Goal: Transaction & Acquisition: Purchase product/service

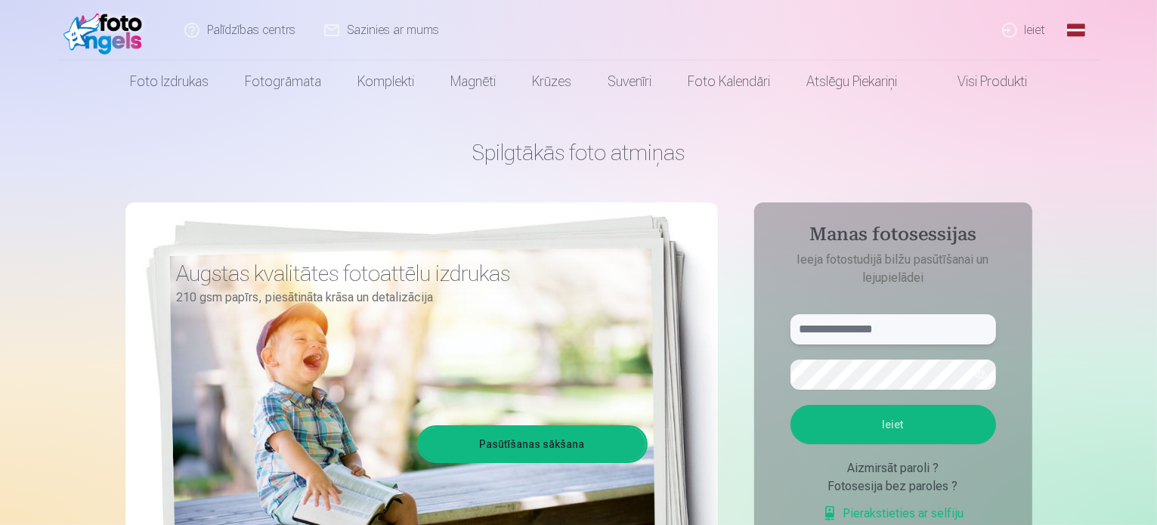
click at [892, 321] on input "text" at bounding box center [893, 329] width 206 height 30
type input "**********"
click at [882, 428] on button "Ieiet" at bounding box center [893, 424] width 206 height 39
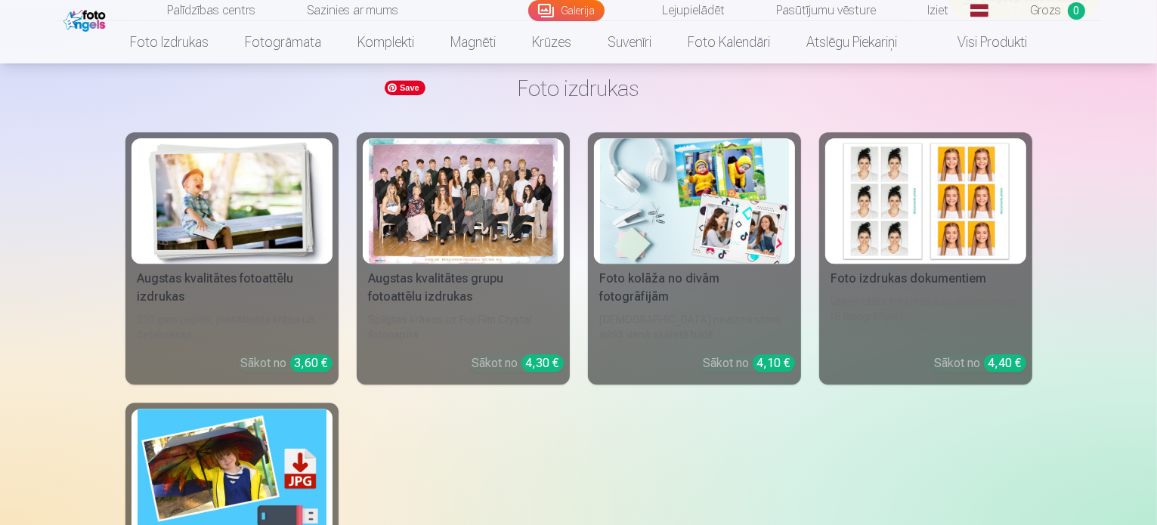
scroll to position [3960, 0]
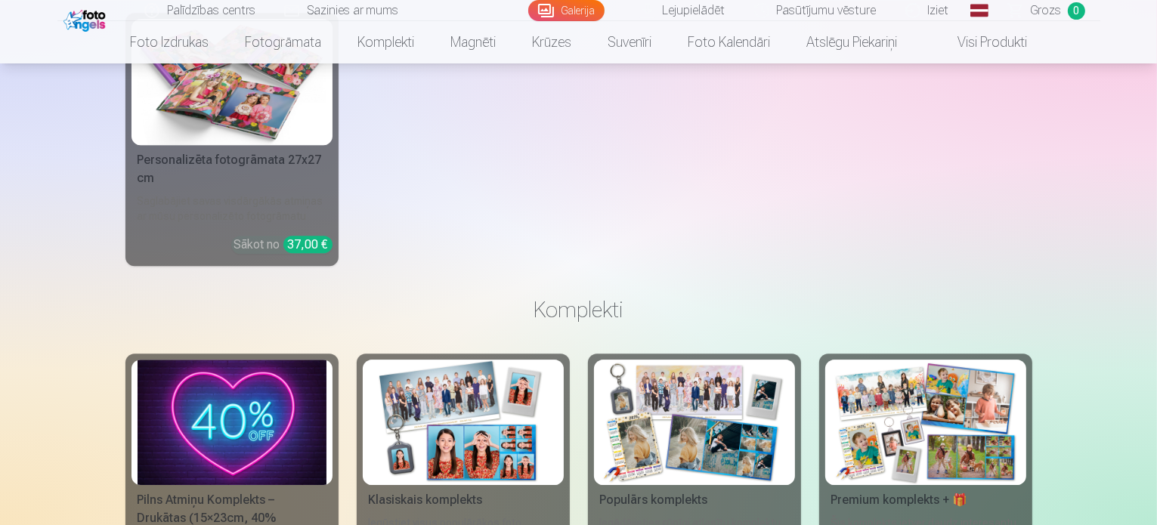
scroll to position [4487, 0]
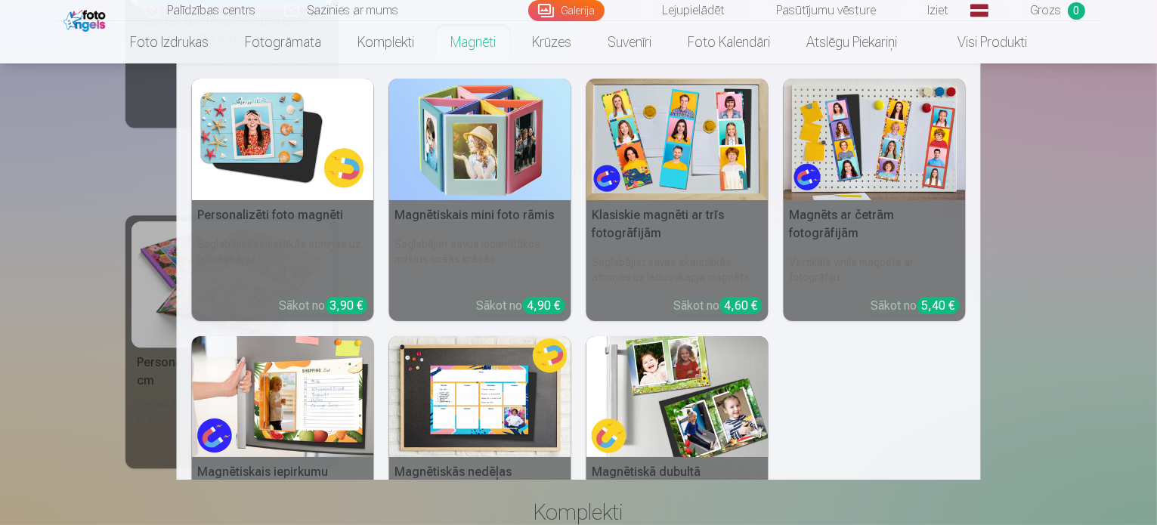
click at [469, 39] on link "Magnēti" at bounding box center [473, 42] width 82 height 42
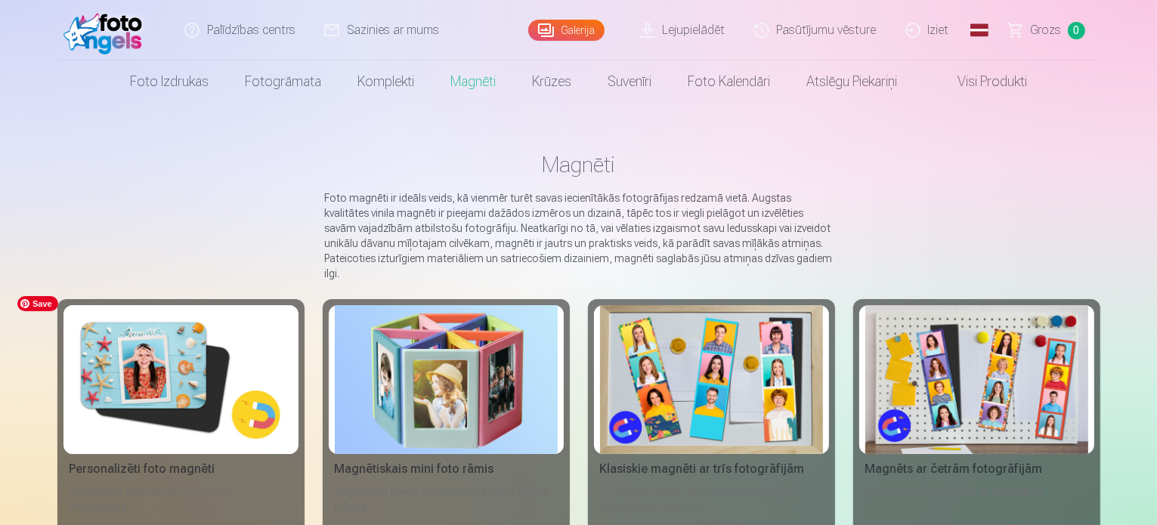
click at [231, 353] on img at bounding box center [181, 379] width 223 height 149
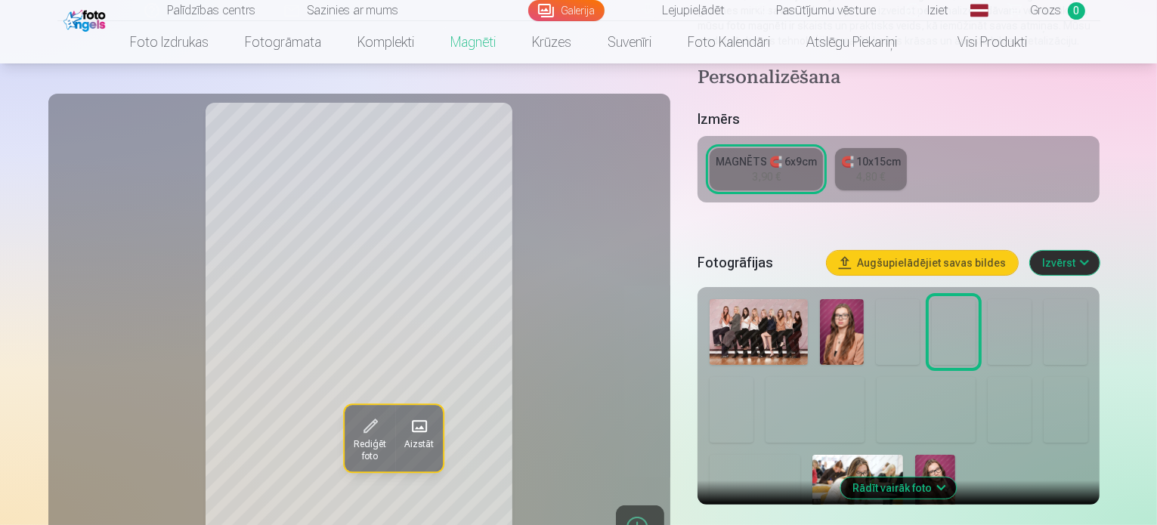
scroll to position [255, 0]
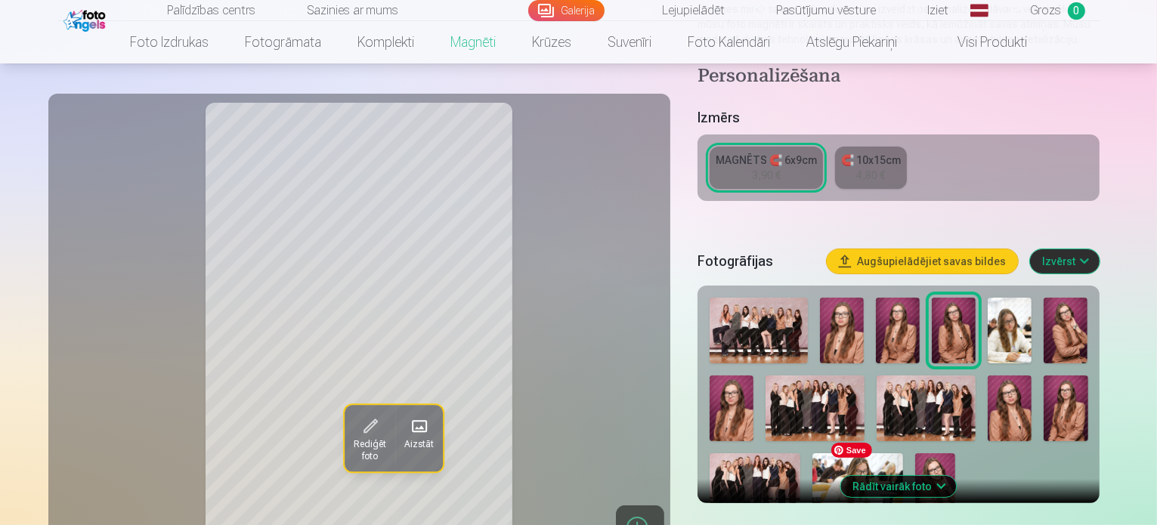
click at [856, 453] on span "Save" at bounding box center [851, 450] width 41 height 15
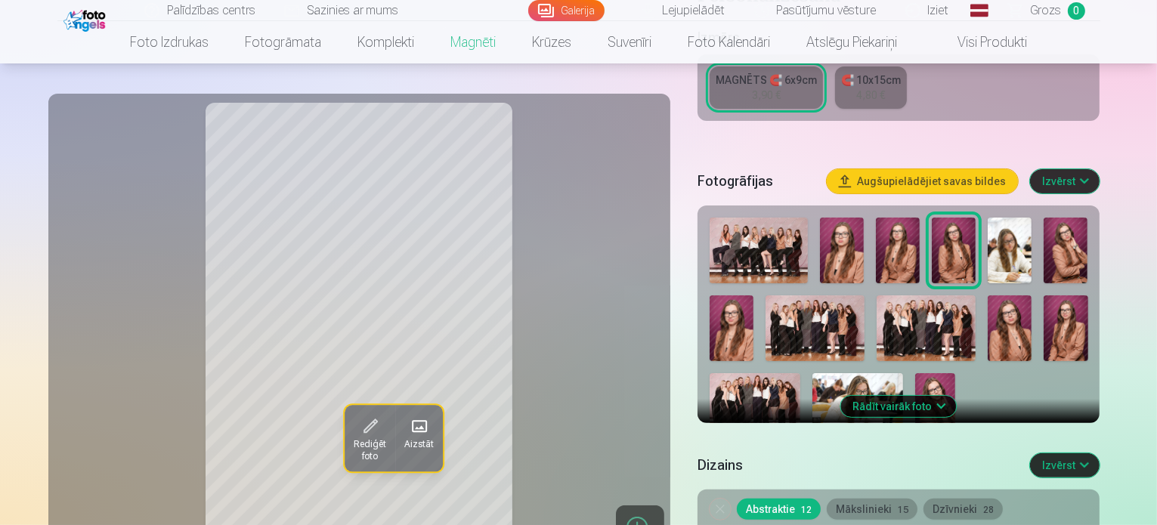
scroll to position [341, 0]
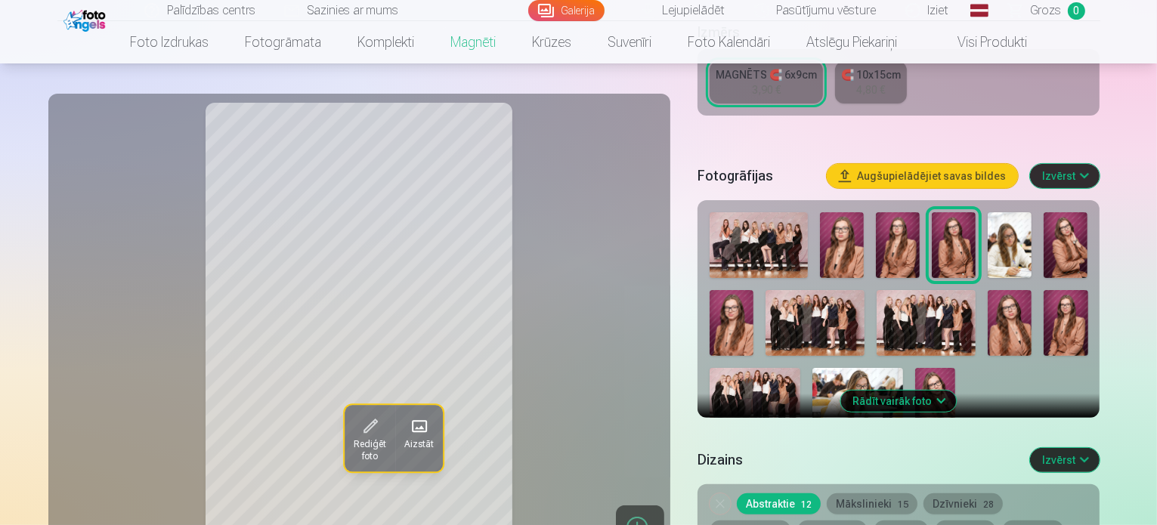
click at [938, 391] on button "Rādīt vairāk foto" at bounding box center [899, 401] width 116 height 21
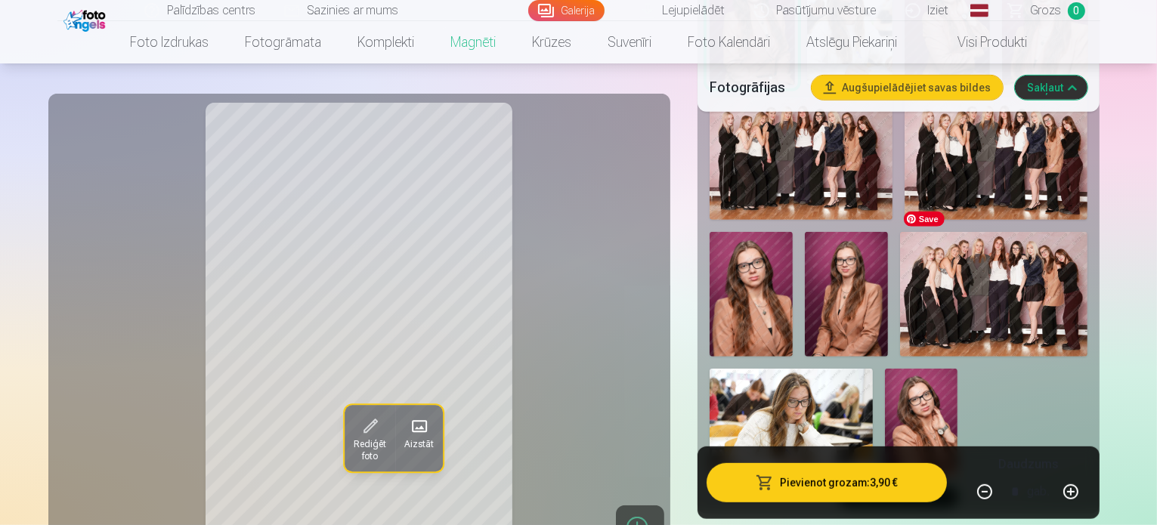
scroll to position [743, 0]
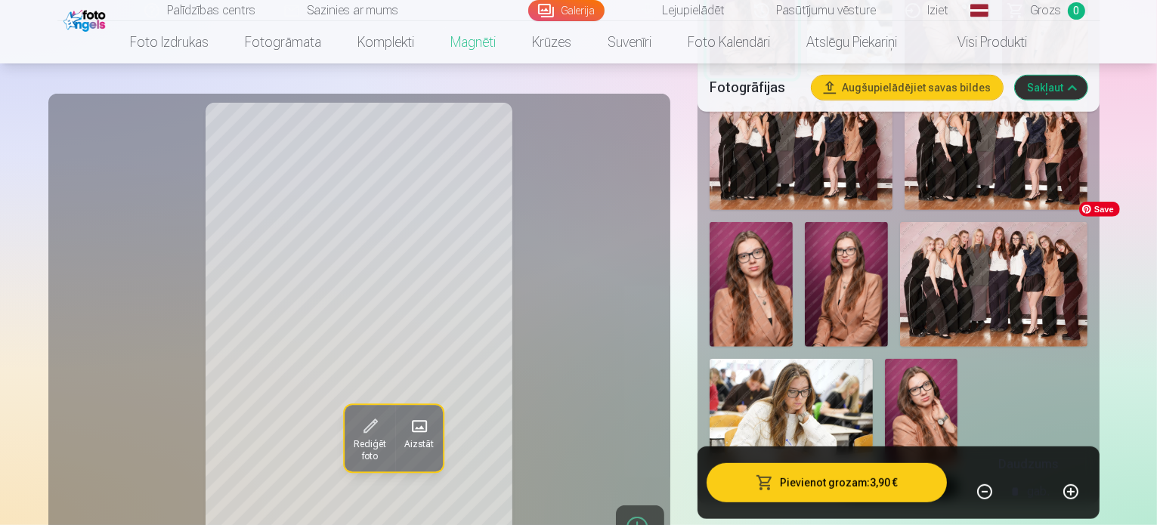
click at [957, 359] on img at bounding box center [921, 413] width 73 height 109
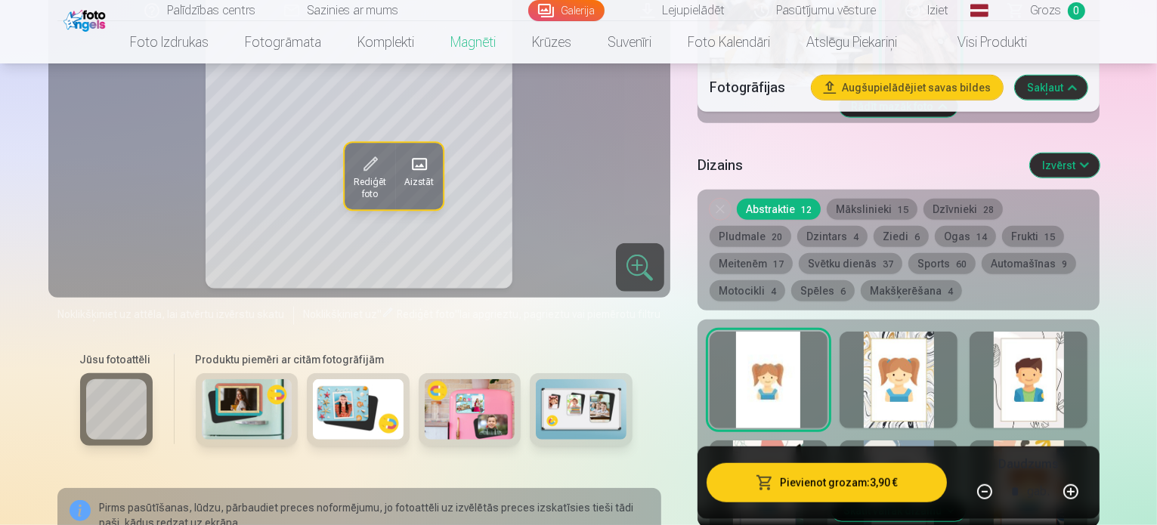
scroll to position [1123, 0]
click at [898, 501] on button "Skatīt vairāk dizainu" at bounding box center [898, 511] width 135 height 21
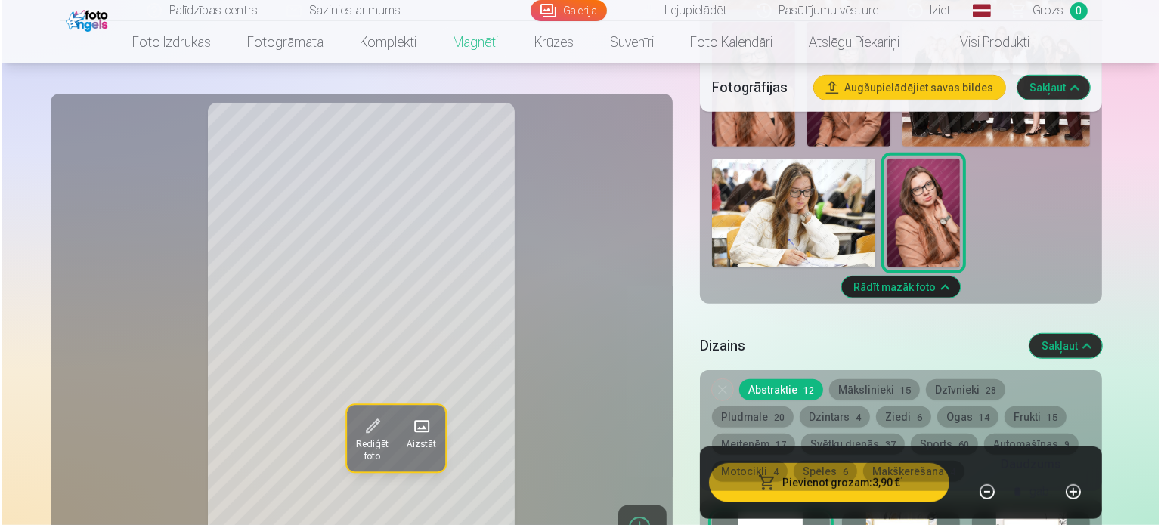
scroll to position [921, 0]
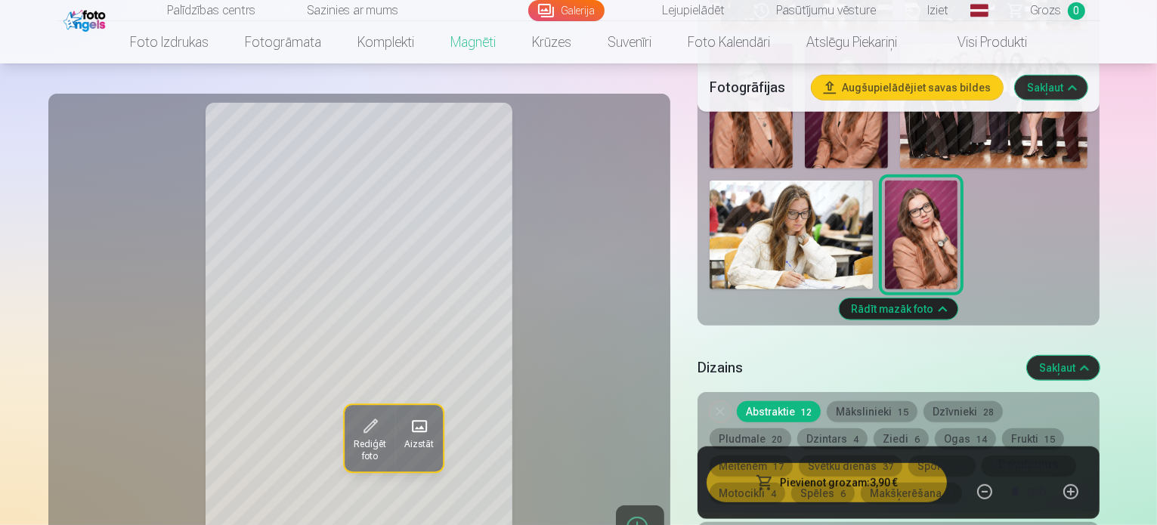
click at [805, 480] on button "Pievienot grozam : 3,90 €" at bounding box center [827, 482] width 241 height 39
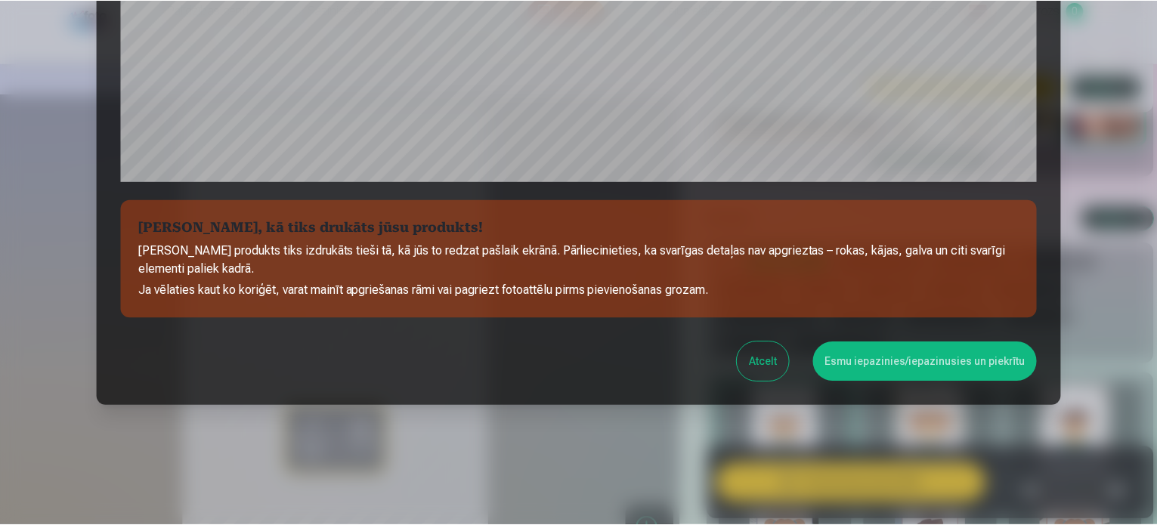
scroll to position [562, 0]
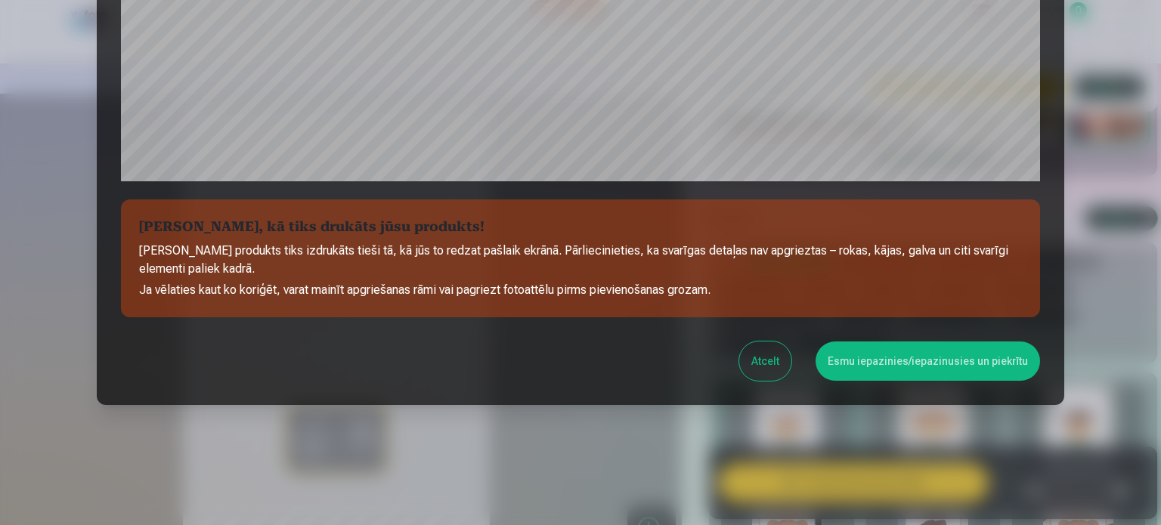
click at [880, 366] on button "Esmu iepazinies/iepazinusies un piekrītu" at bounding box center [927, 361] width 224 height 39
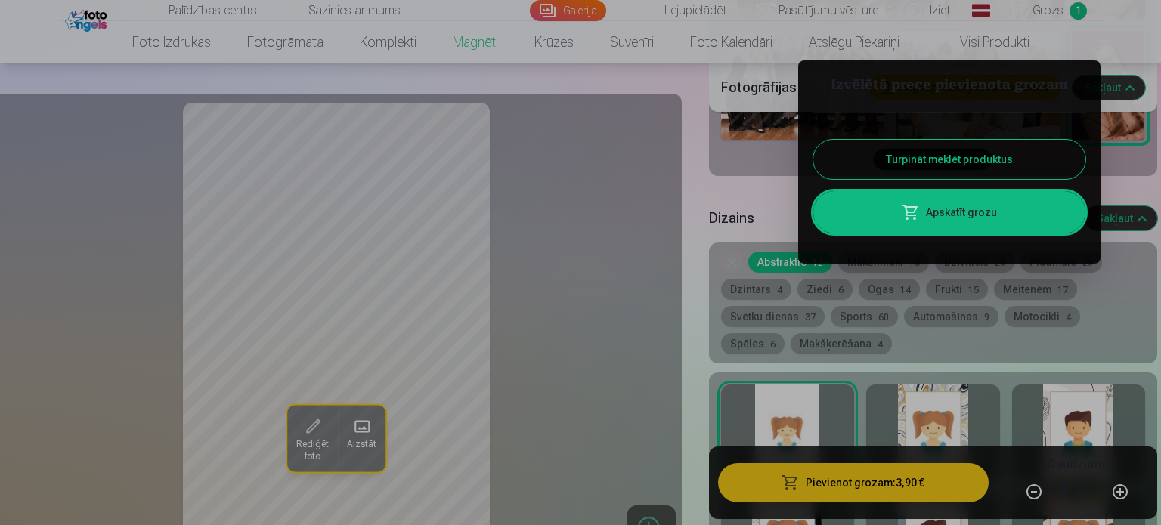
click at [911, 162] on button "Turpināt meklēt produktus" at bounding box center [949, 159] width 272 height 39
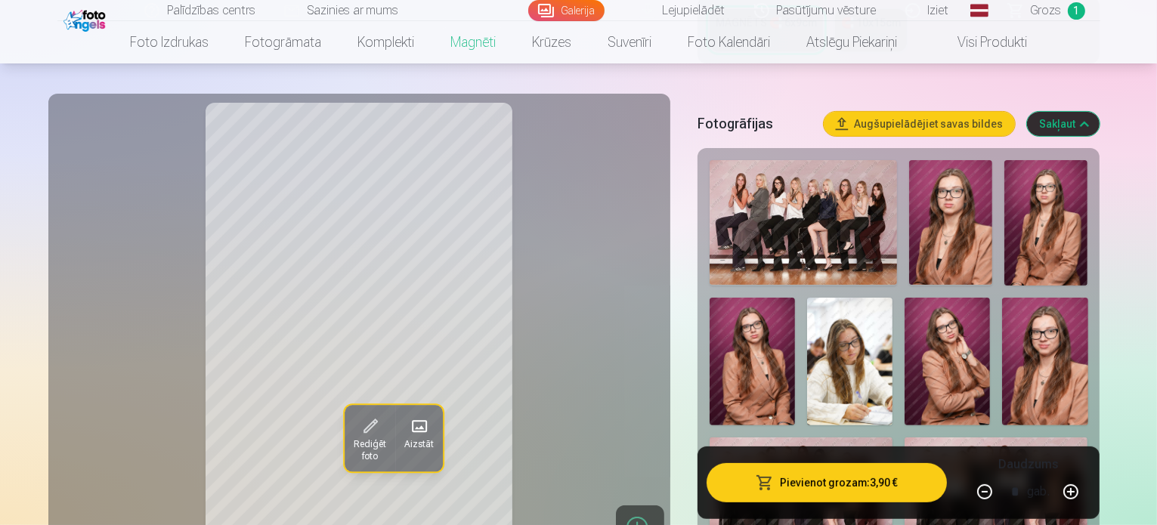
scroll to position [387, 0]
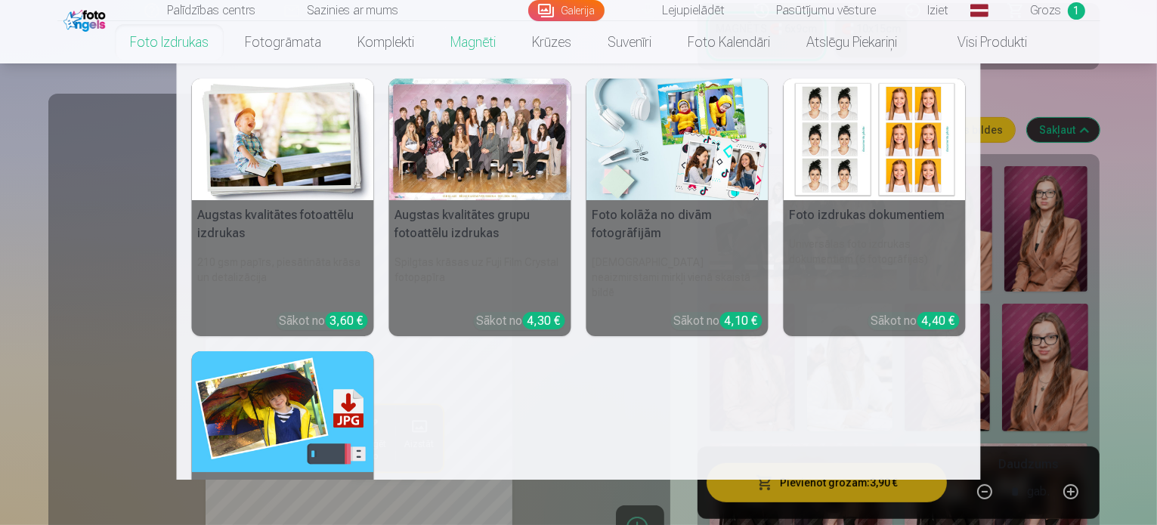
click at [184, 45] on link "Foto izdrukas" at bounding box center [169, 42] width 115 height 42
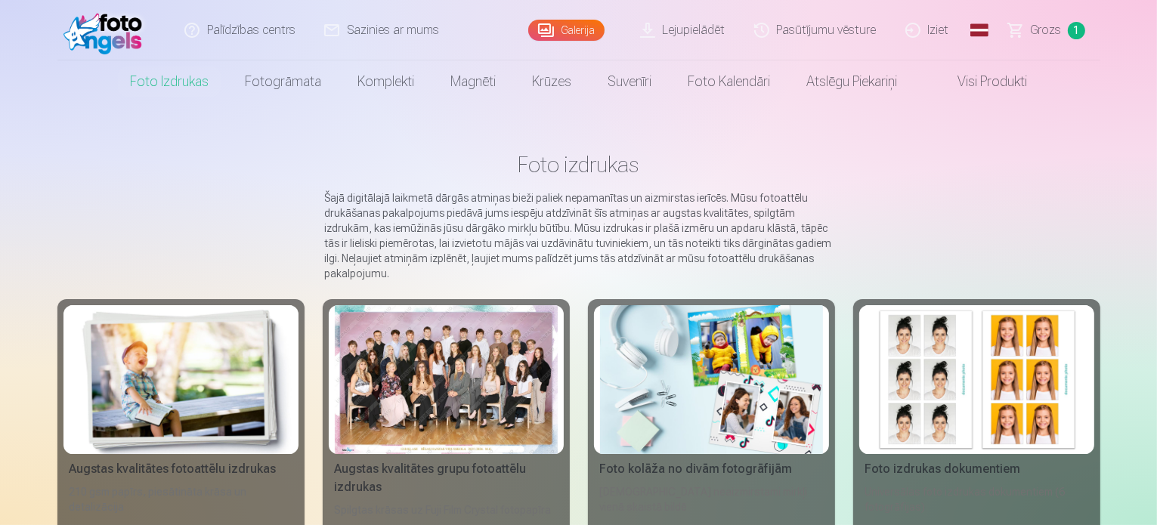
click at [472, 396] on div at bounding box center [446, 379] width 223 height 149
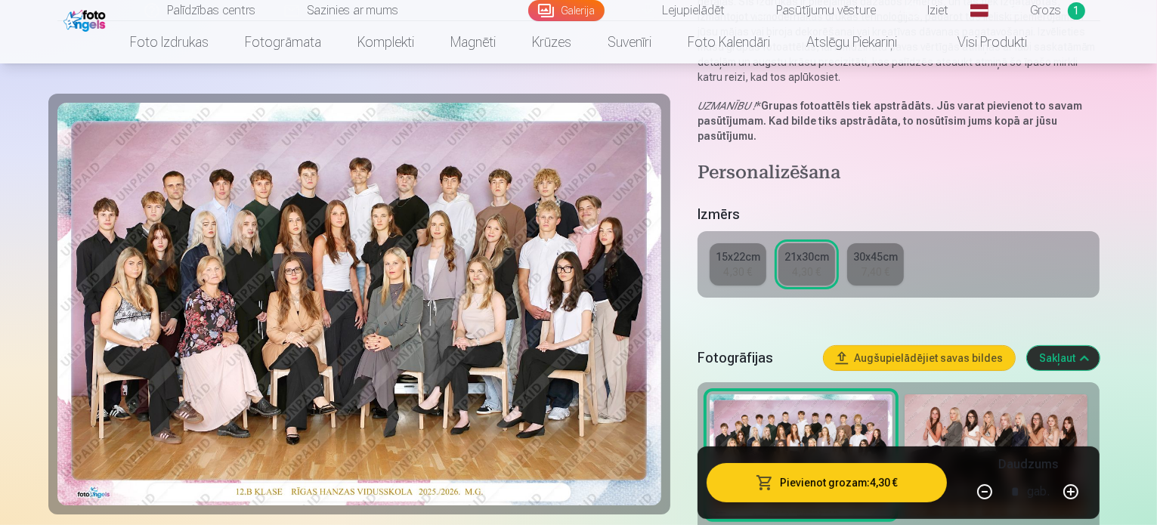
scroll to position [219, 0]
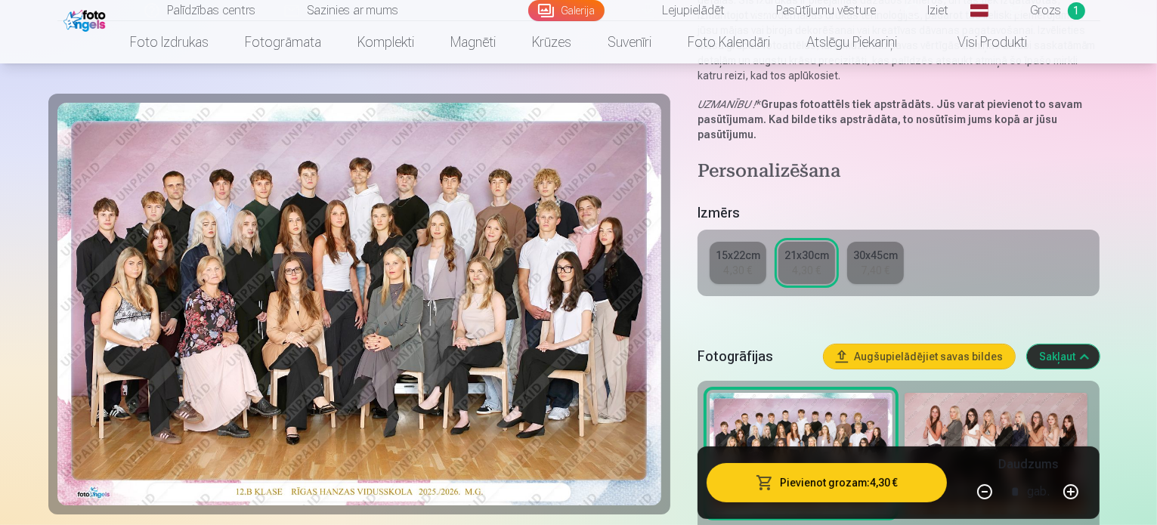
click at [776, 244] on div "15x22cm 4,30 € 21x30cm 4,30 € 30x45cm 7,40 €" at bounding box center [898, 263] width 403 height 66
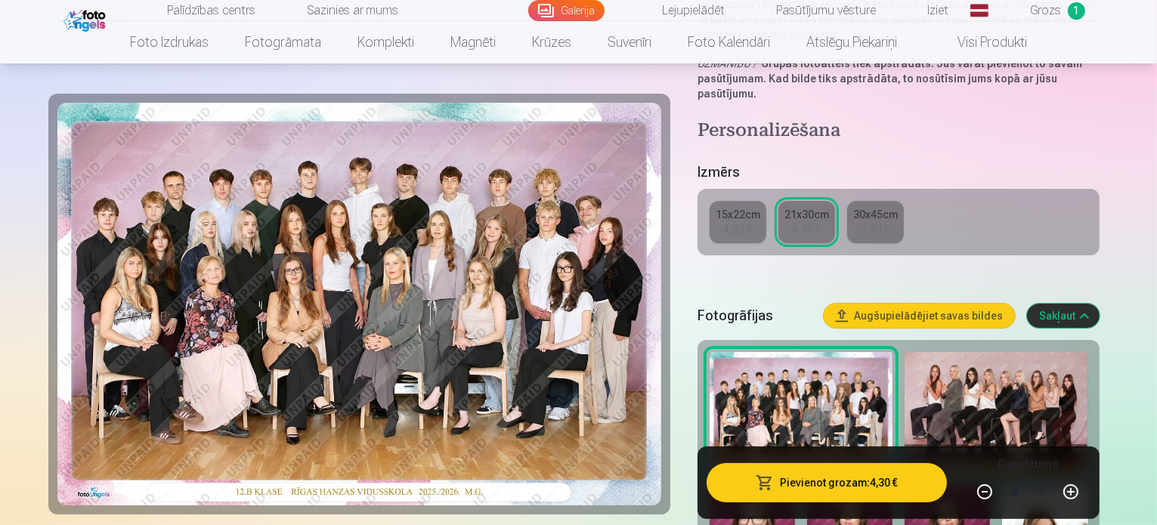
scroll to position [259, 0]
click at [816, 475] on button "Pievienot grozam : 4,30 €" at bounding box center [827, 482] width 241 height 39
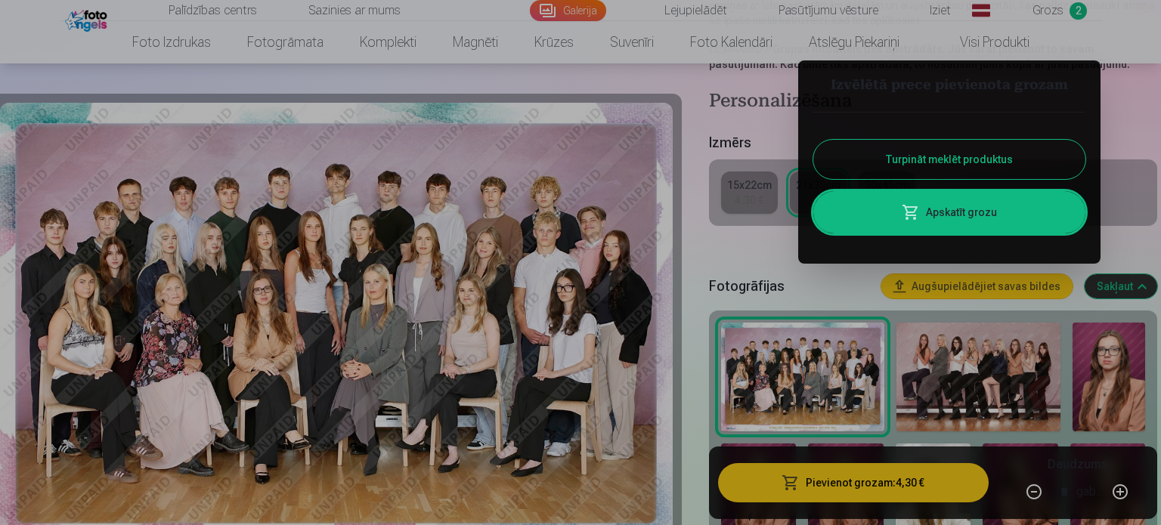
click at [902, 156] on button "Turpināt meklēt produktus" at bounding box center [949, 159] width 272 height 39
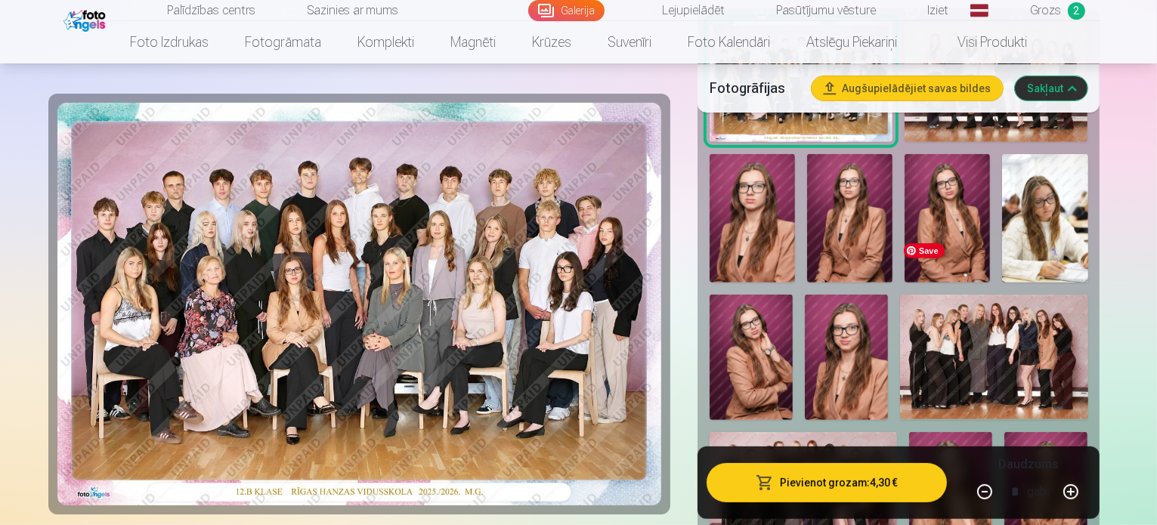
scroll to position [592, 0]
click at [992, 431] on img at bounding box center [950, 493] width 83 height 125
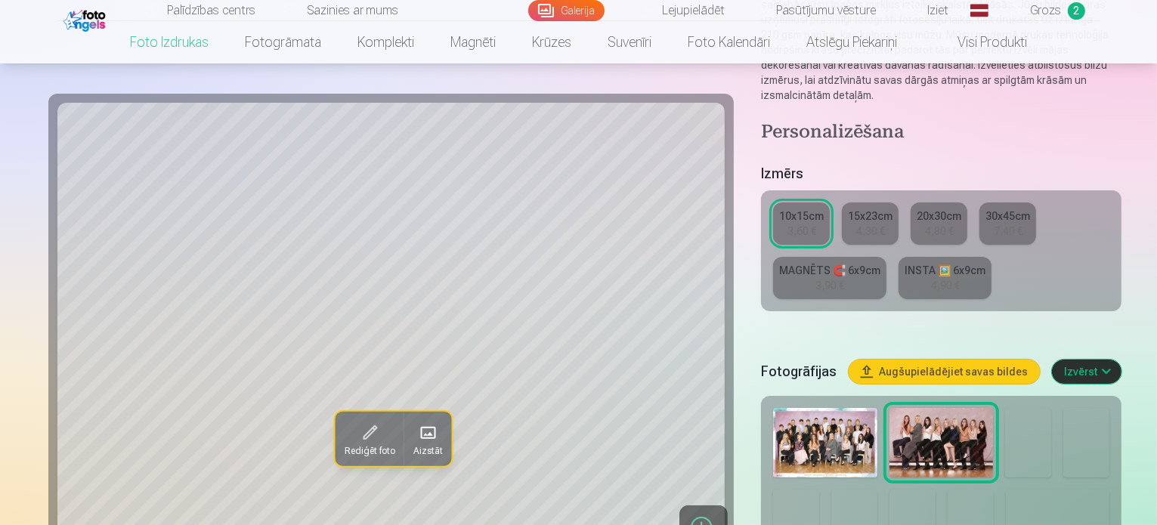
scroll to position [228, 0]
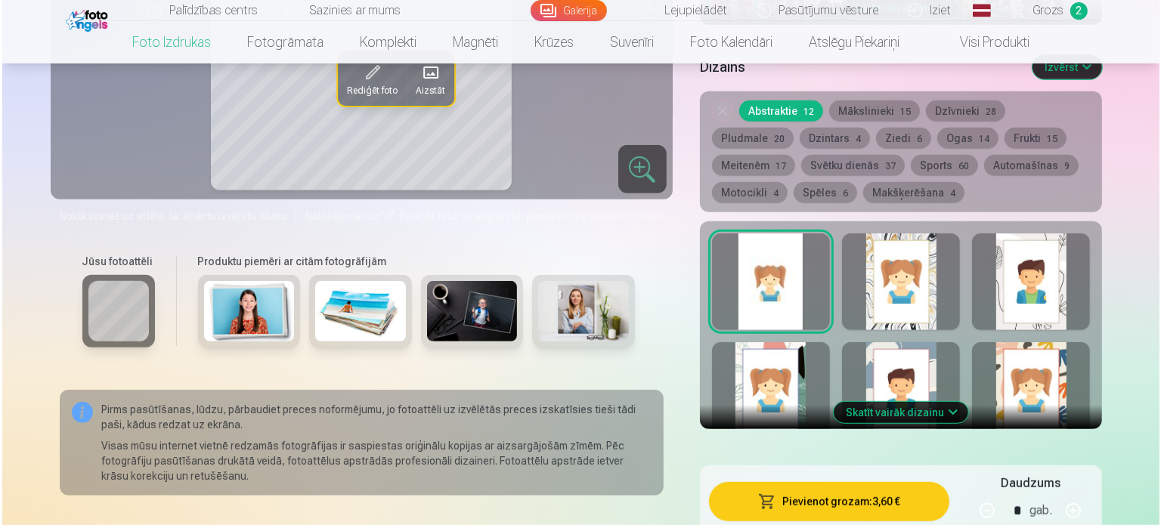
scroll to position [868, 0]
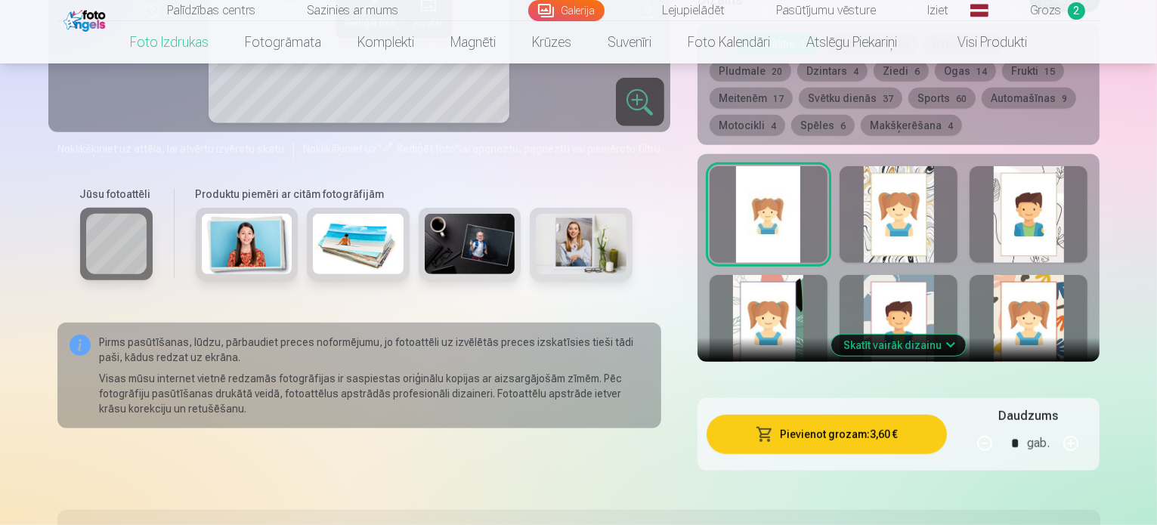
click at [897, 415] on button "Pievienot grozam : 3,60 €" at bounding box center [827, 434] width 241 height 39
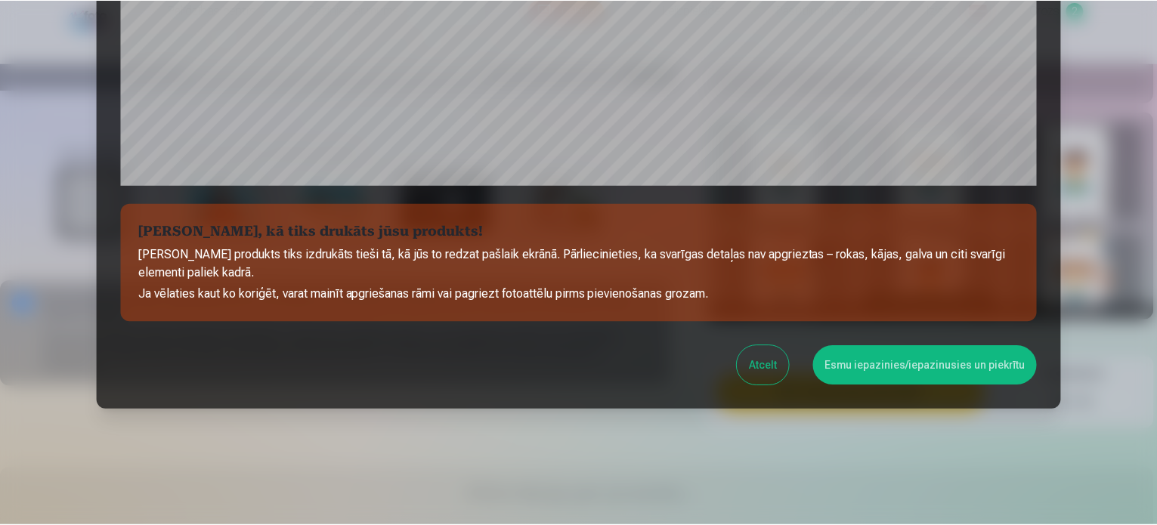
scroll to position [562, 0]
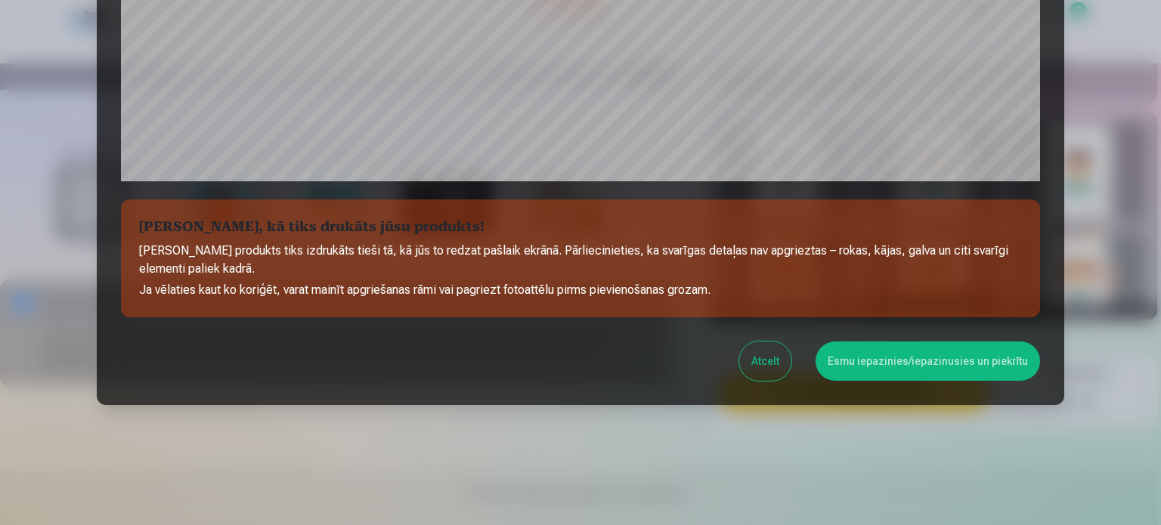
click at [902, 369] on button "Esmu iepazinies/iepazinusies un piekrītu" at bounding box center [927, 361] width 224 height 39
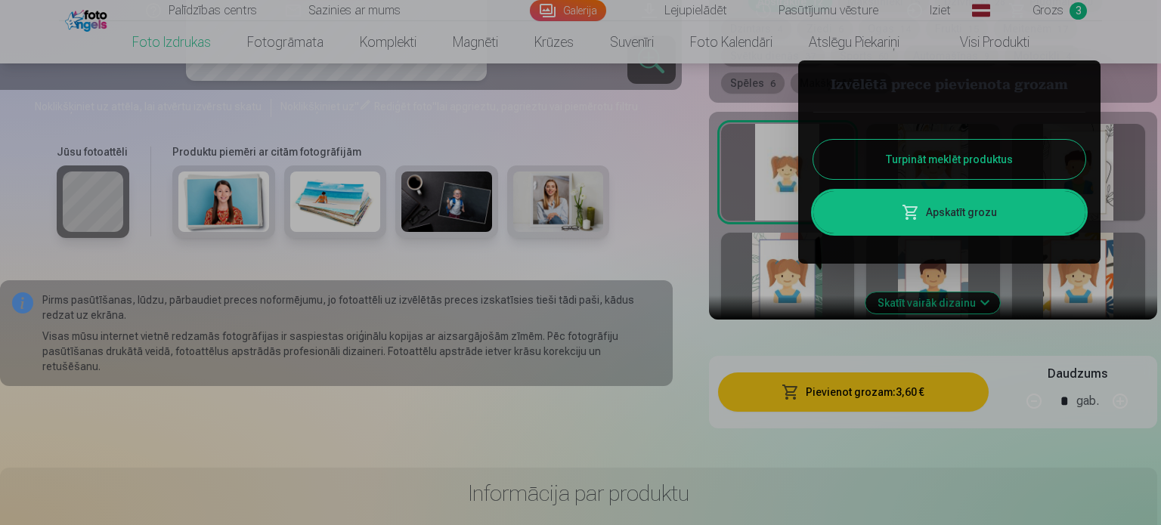
click at [925, 150] on button "Turpināt meklēt produktus" at bounding box center [949, 159] width 272 height 39
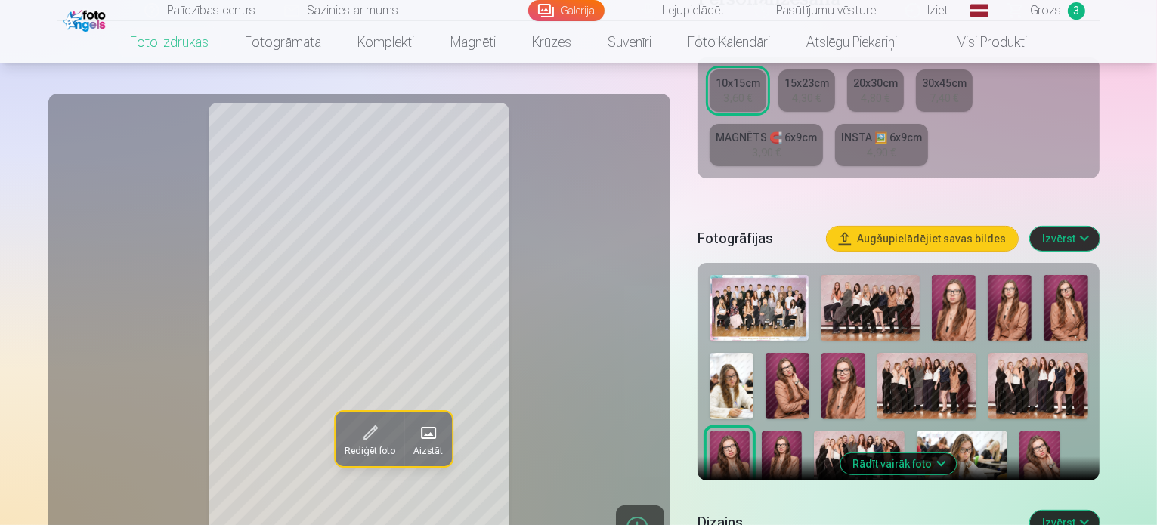
scroll to position [313, 0]
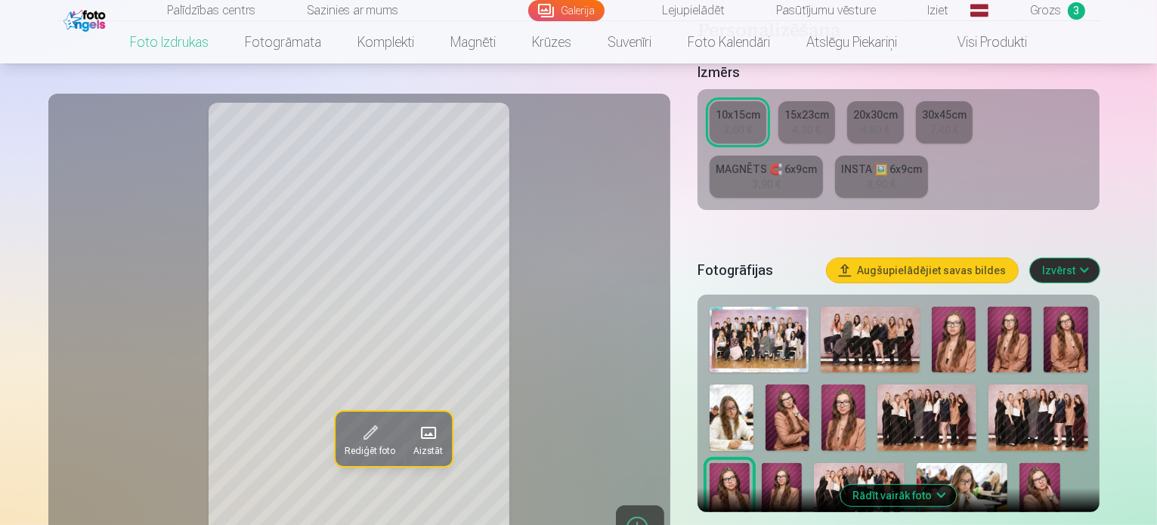
click at [883, 385] on img at bounding box center [926, 418] width 99 height 66
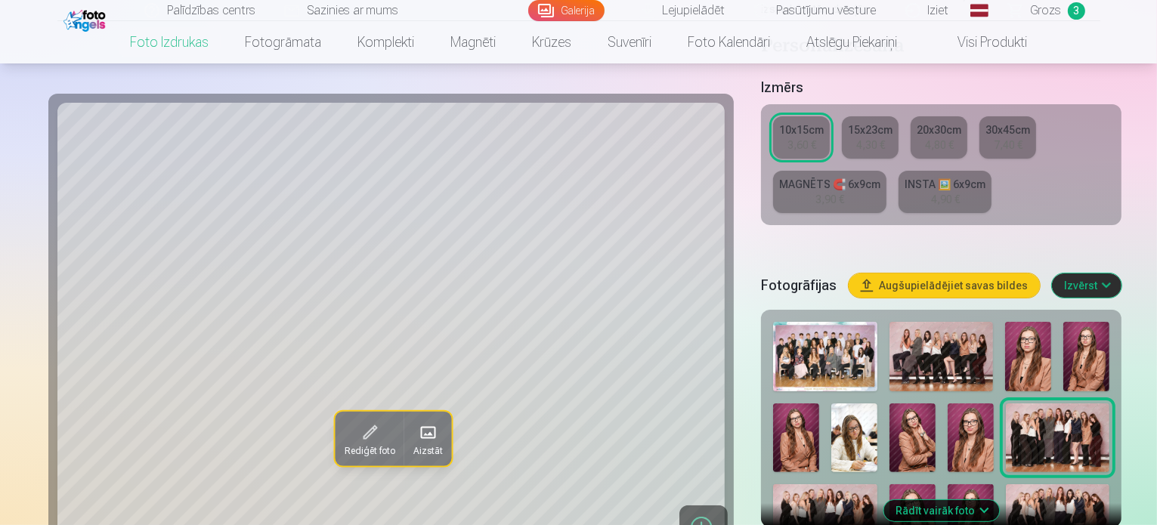
click at [877, 484] on img at bounding box center [825, 519] width 104 height 70
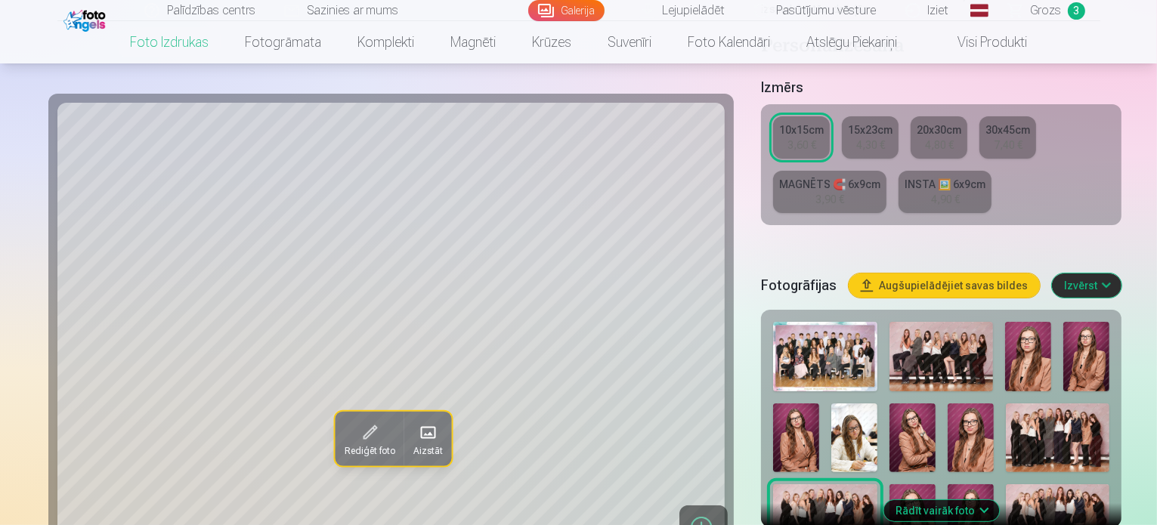
click at [771, 415] on div at bounding box center [941, 474] width 348 height 317
click at [1006, 484] on img at bounding box center [1058, 519] width 104 height 70
click at [877, 484] on img at bounding box center [825, 519] width 104 height 70
click at [1006, 404] on img at bounding box center [1058, 438] width 104 height 69
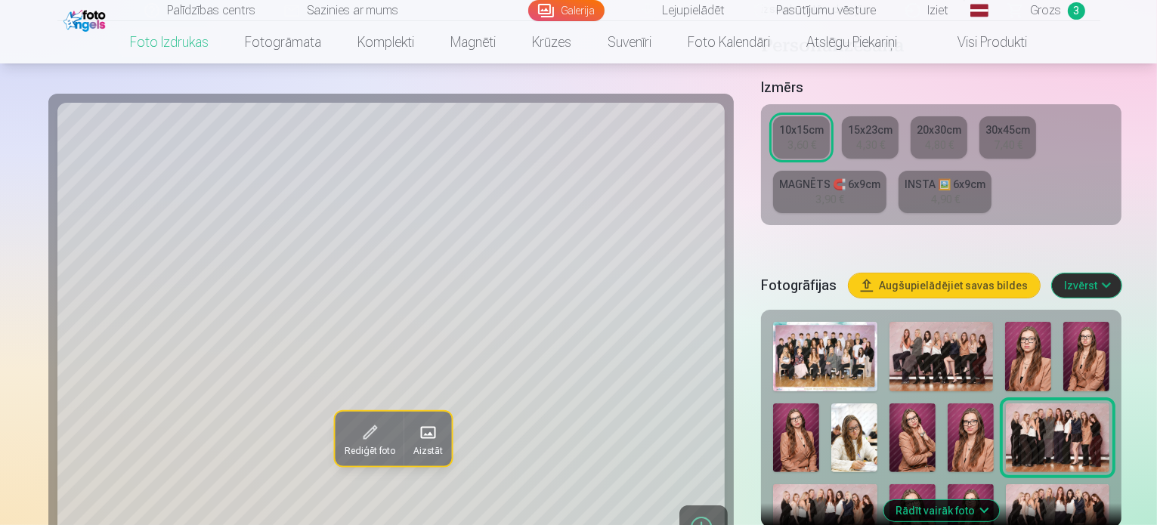
click at [877, 484] on img at bounding box center [825, 519] width 104 height 70
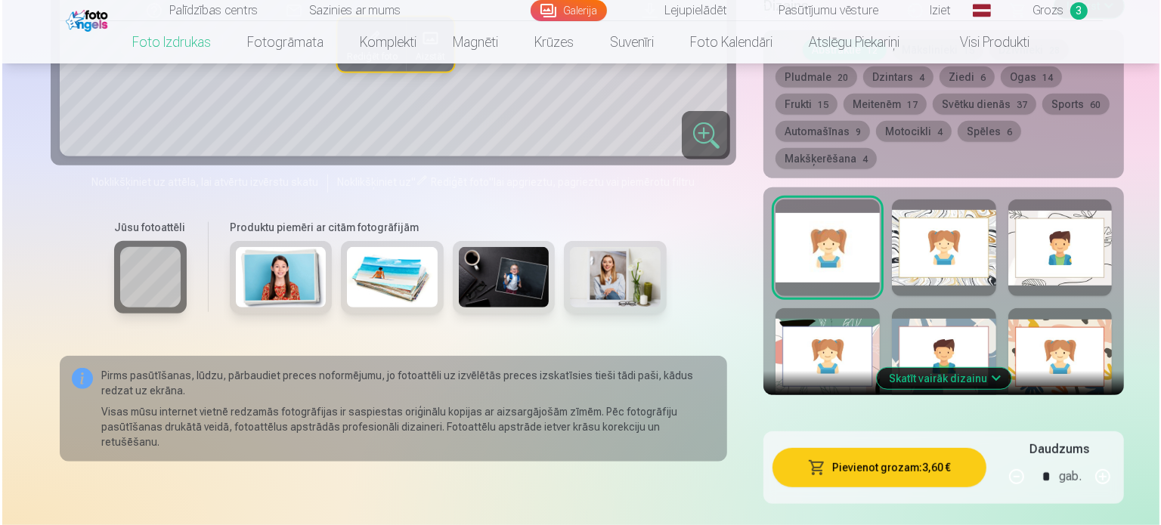
scroll to position [889, 0]
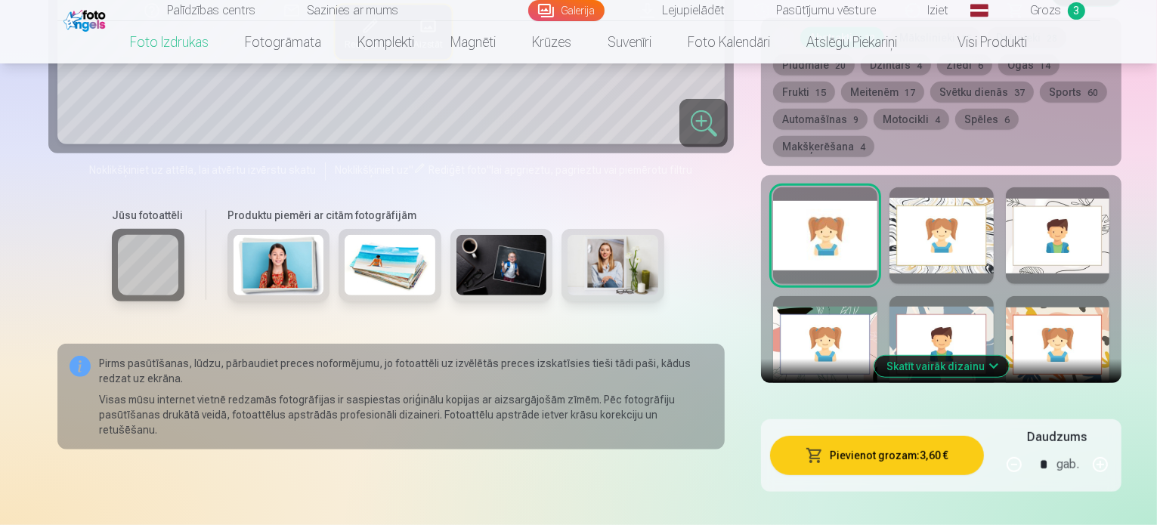
click at [901, 436] on button "Pievienot grozam : 3,60 €" at bounding box center [876, 455] width 213 height 39
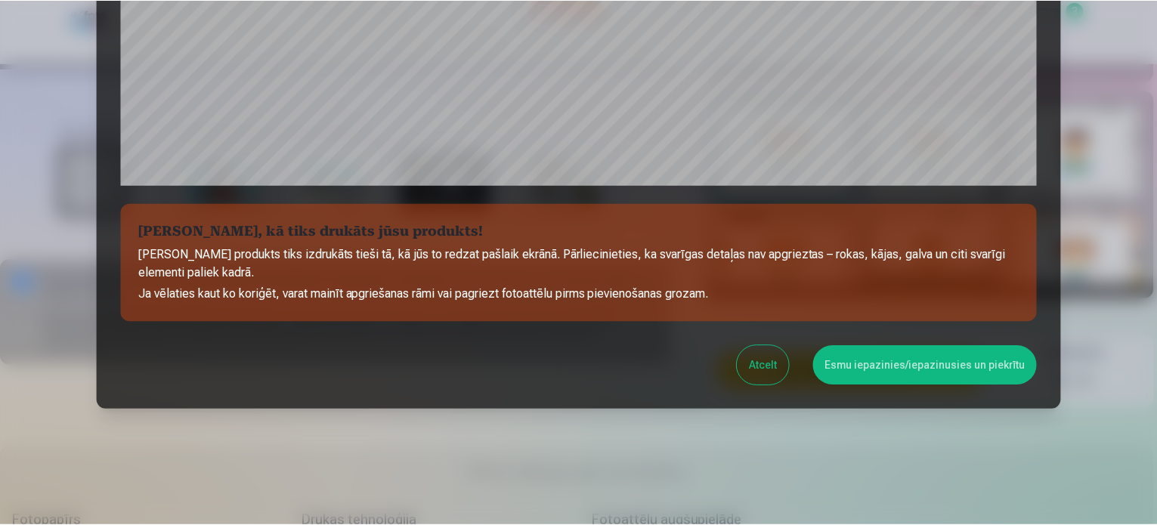
scroll to position [562, 0]
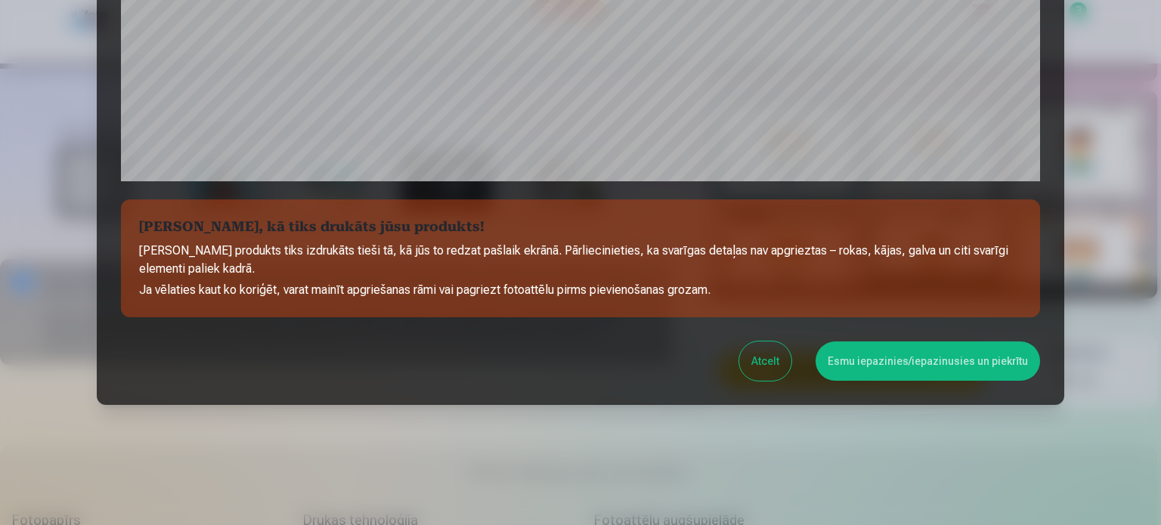
click at [924, 362] on button "Esmu iepazinies/iepazinusies un piekrītu" at bounding box center [927, 361] width 224 height 39
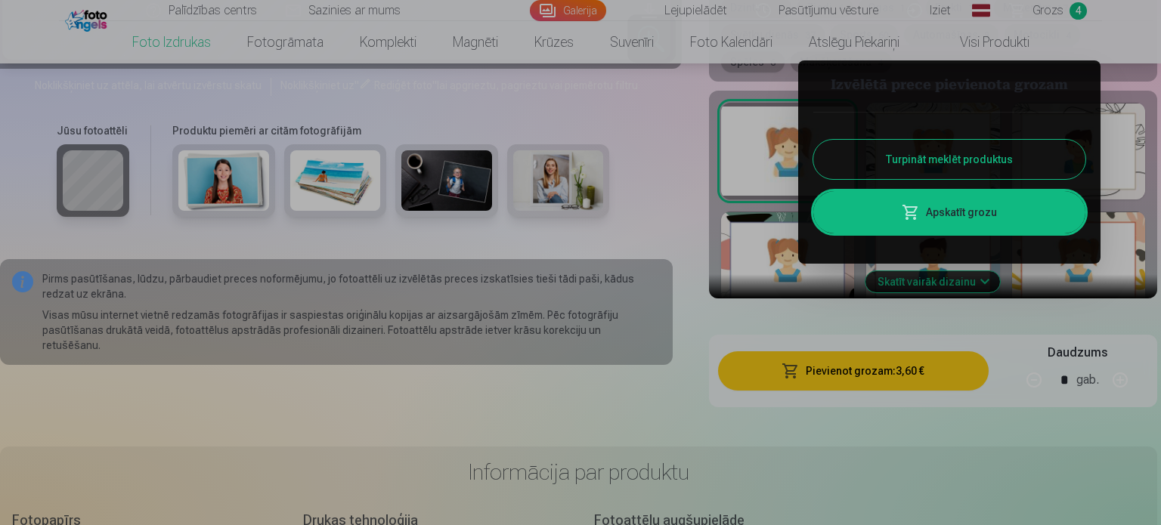
click at [958, 153] on button "Turpināt meklēt produktus" at bounding box center [949, 159] width 272 height 39
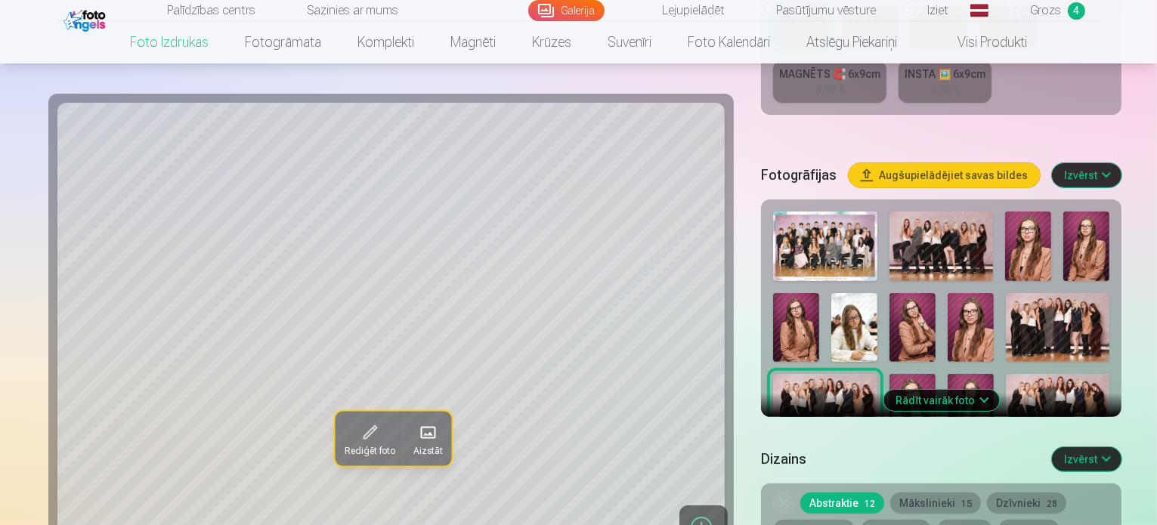
scroll to position [423, 0]
click at [914, 390] on button "Rādīt vairāk foto" at bounding box center [941, 400] width 116 height 21
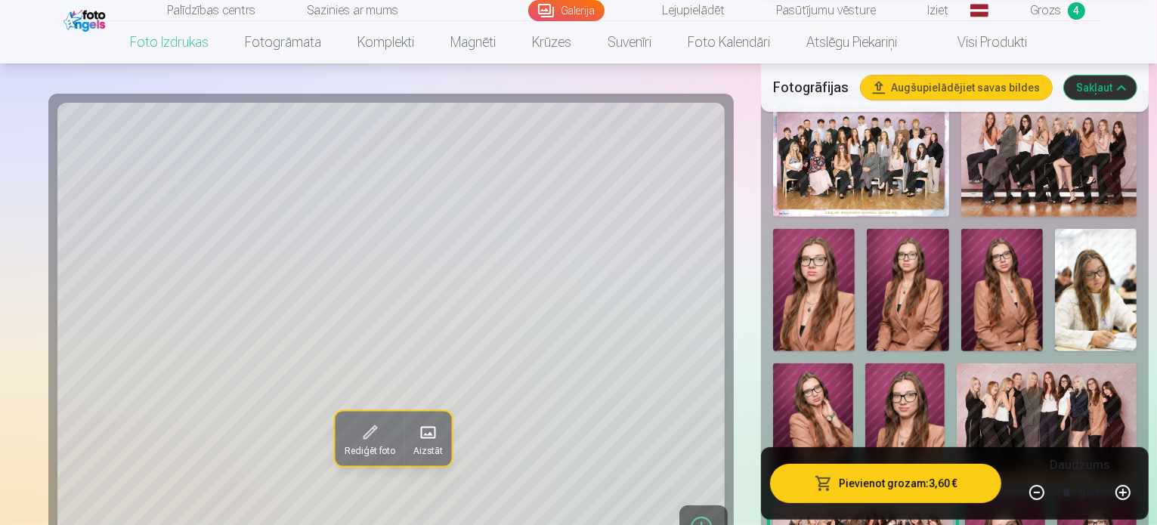
scroll to position [541, 0]
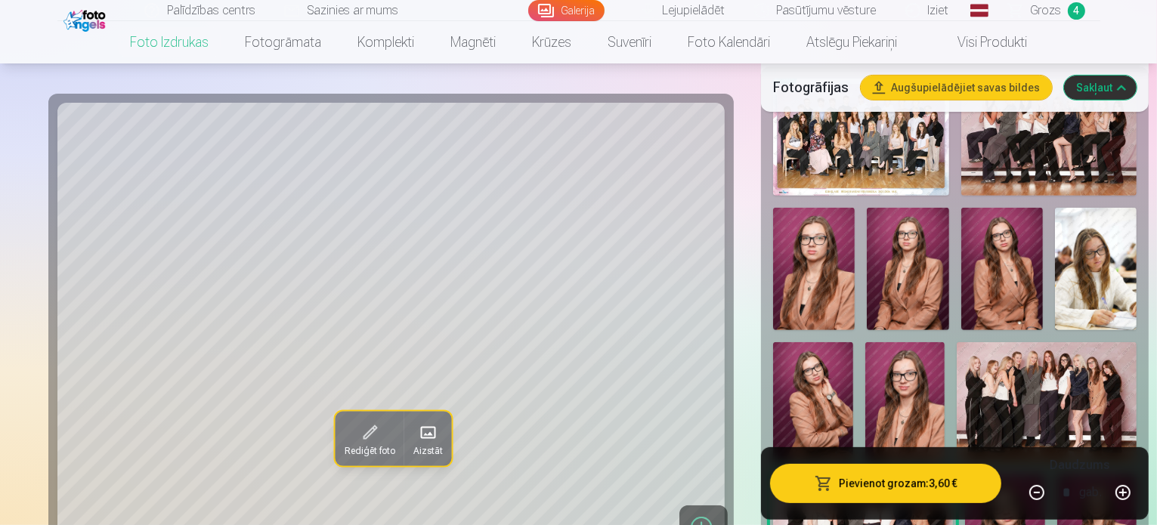
click at [1045, 475] on img at bounding box center [1005, 534] width 80 height 119
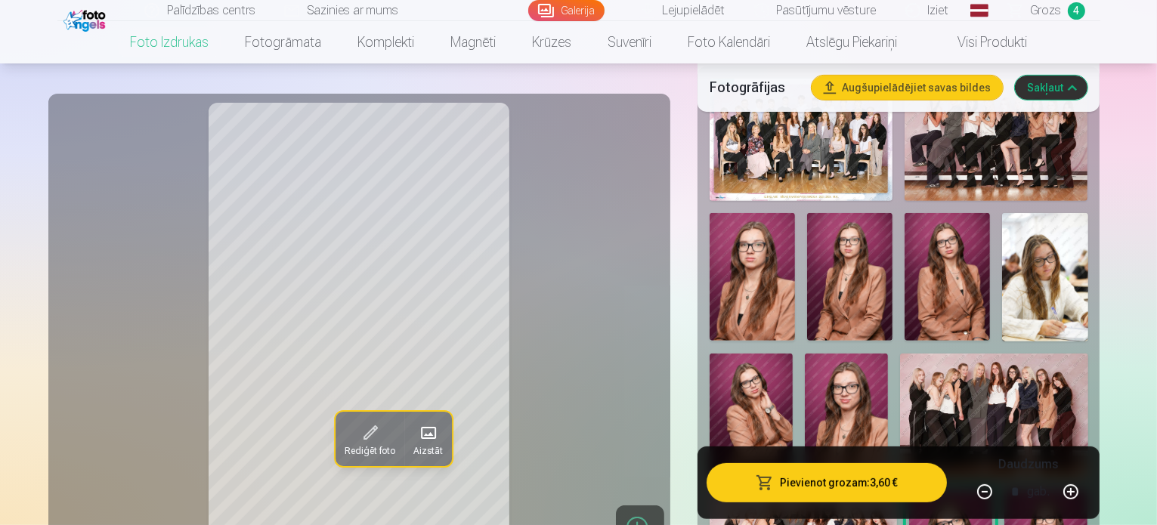
scroll to position [393, 0]
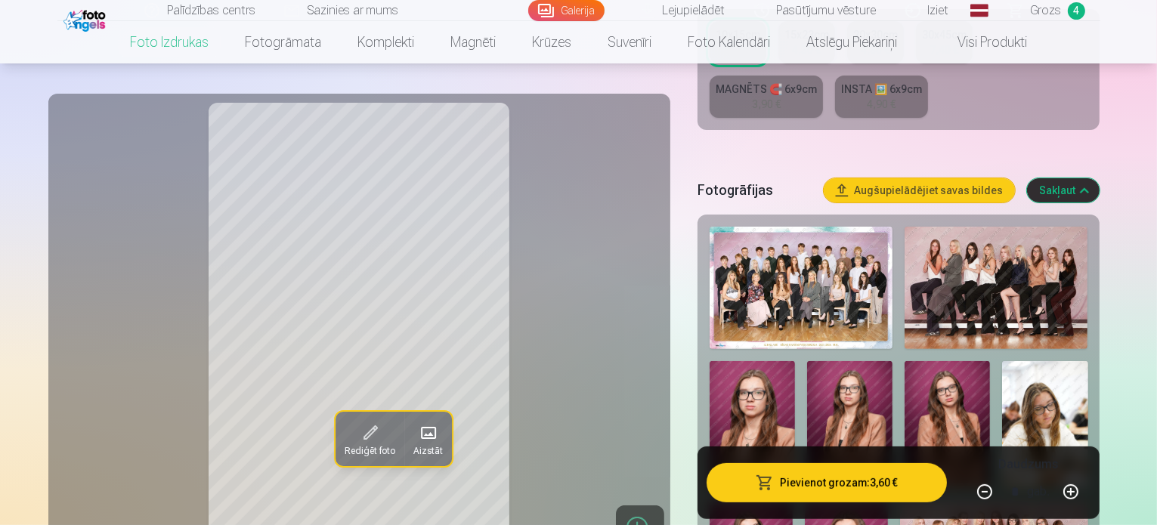
click at [1001, 178] on button "Augšupielādējiet savas bildes" at bounding box center [919, 190] width 191 height 24
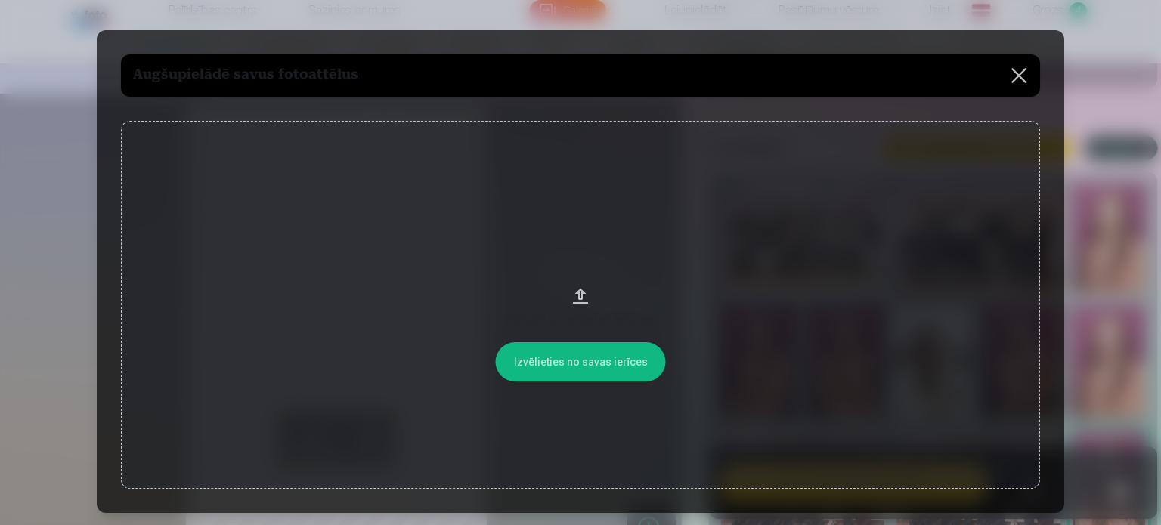
click at [1019, 61] on button at bounding box center [1018, 75] width 42 height 42
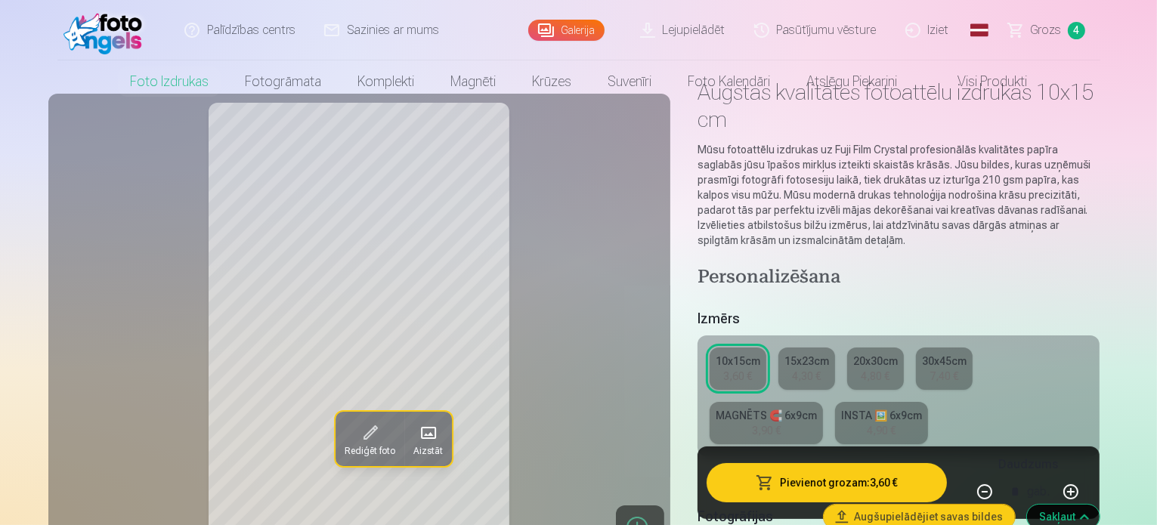
scroll to position [0, 0]
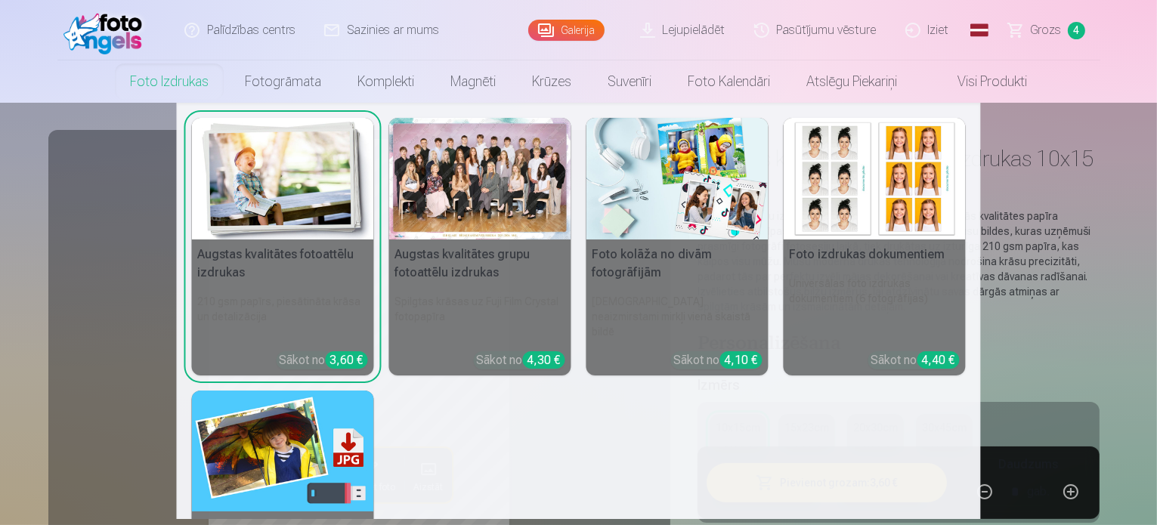
click at [156, 91] on link "Foto izdrukas" at bounding box center [169, 81] width 115 height 42
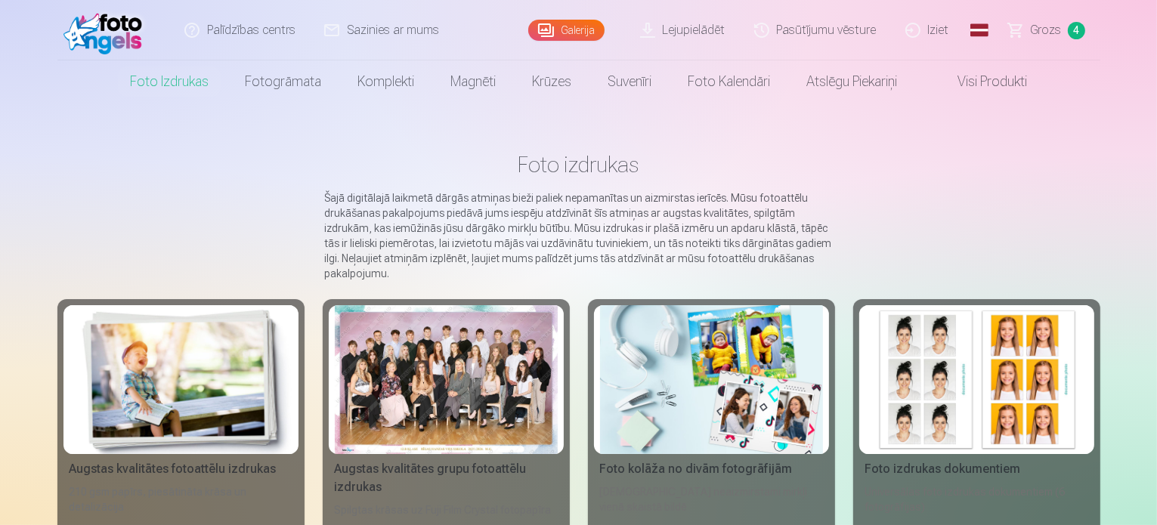
click at [711, 26] on link "Lejupielādēt" at bounding box center [683, 30] width 114 height 60
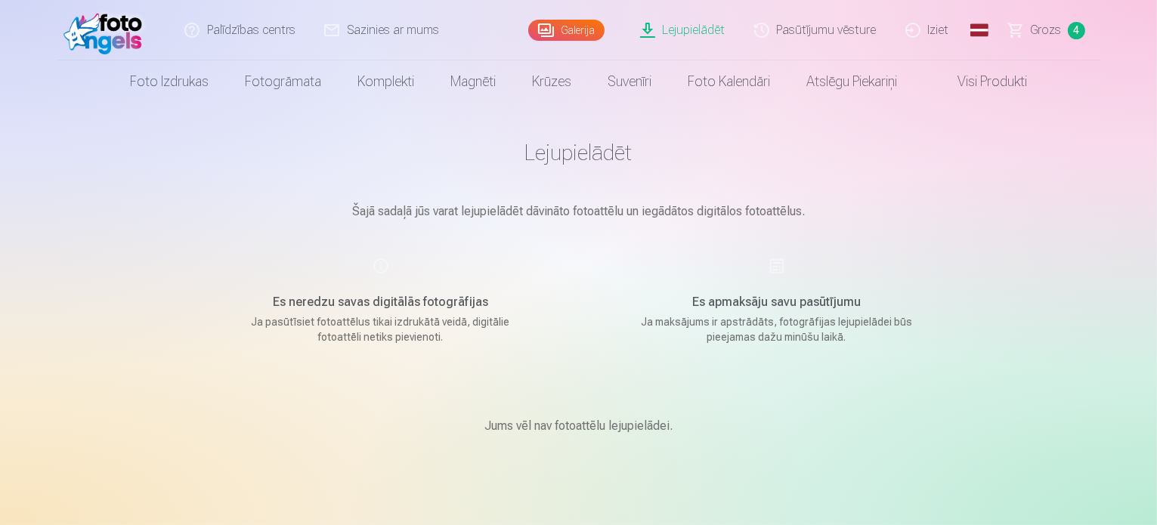
click at [391, 286] on div "Es neredzu savas digitālās fotogrāfijas Ja pasūtīsiet fotoattēlus tikai izdrukā…" at bounding box center [381, 301] width 360 height 88
click at [577, 38] on link "Galerija" at bounding box center [566, 30] width 76 height 21
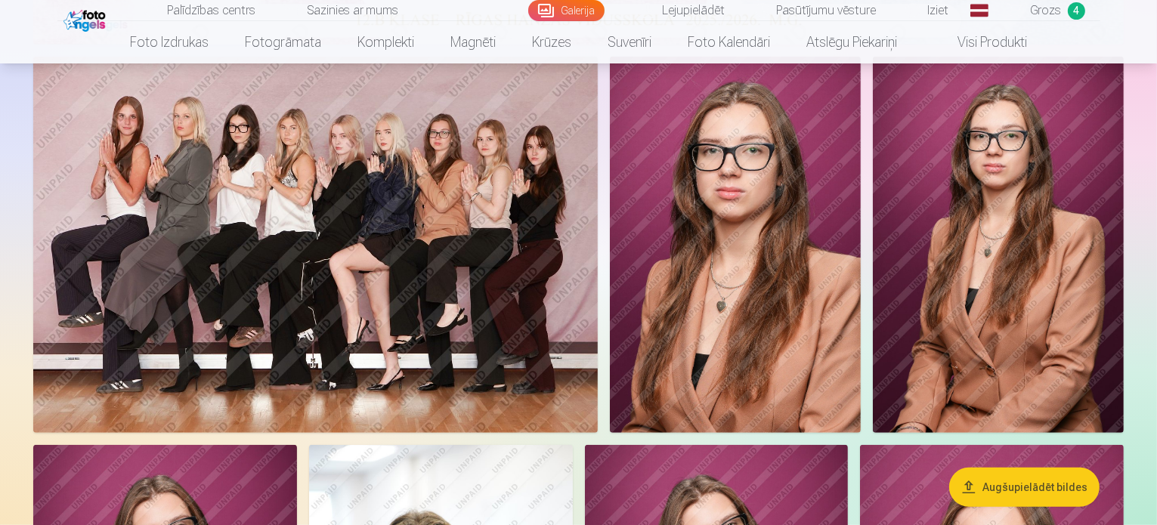
scroll to position [854, 0]
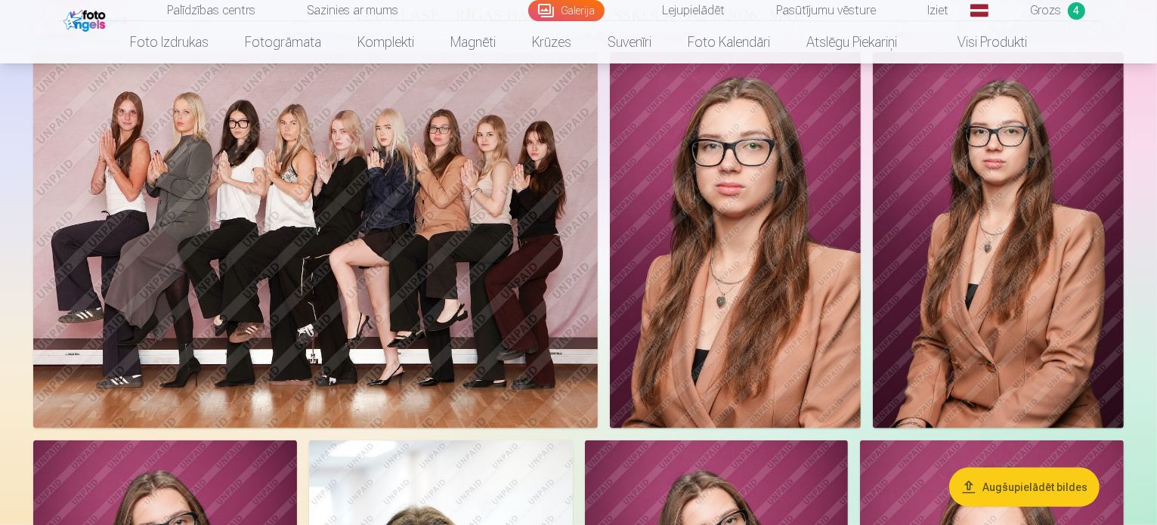
click at [1040, 482] on button "Augšupielādēt bildes" at bounding box center [1024, 487] width 150 height 39
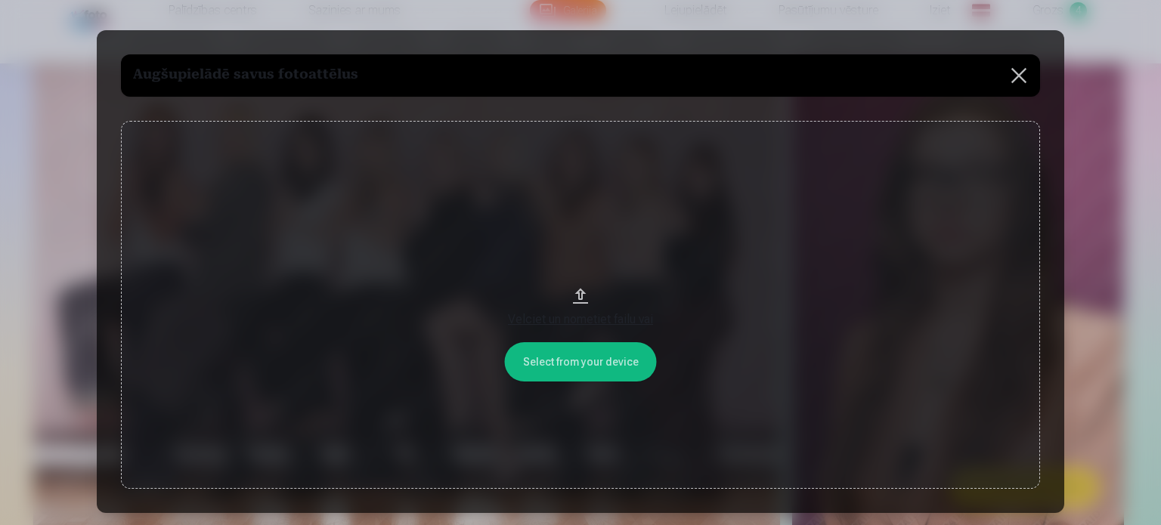
click at [1020, 73] on button at bounding box center [1018, 75] width 42 height 42
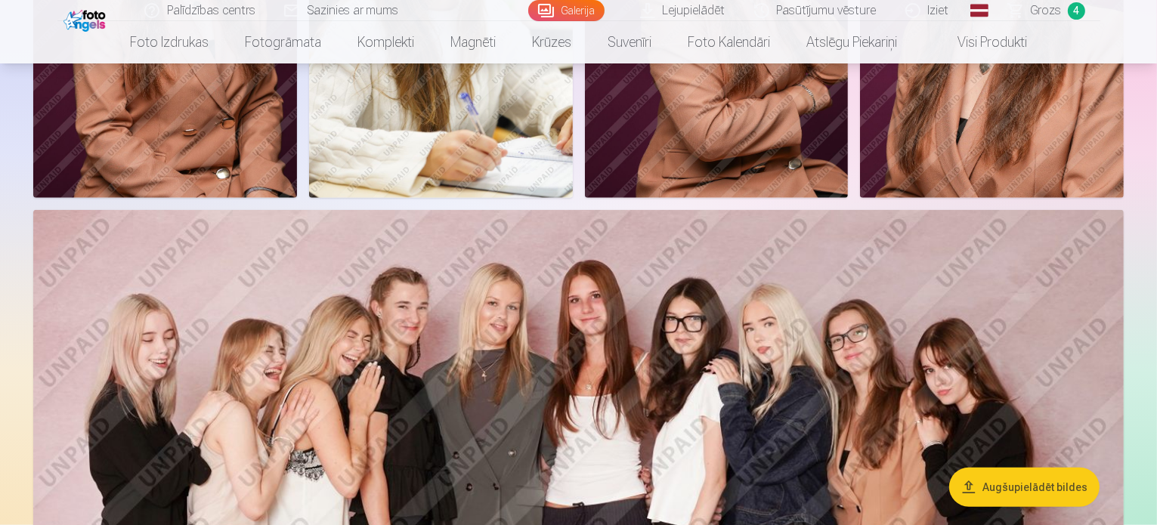
scroll to position [1493, 0]
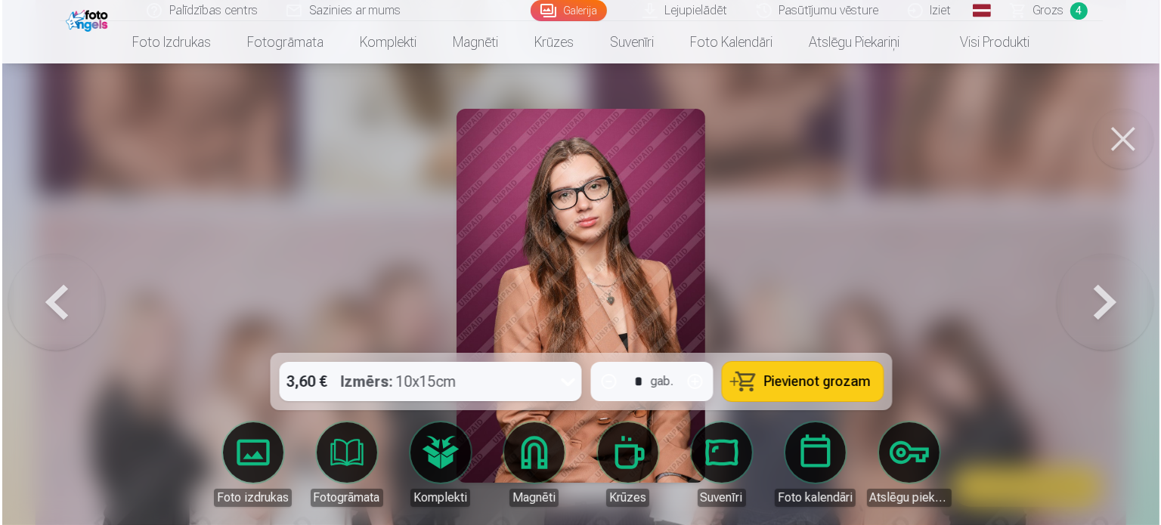
scroll to position [1497, 0]
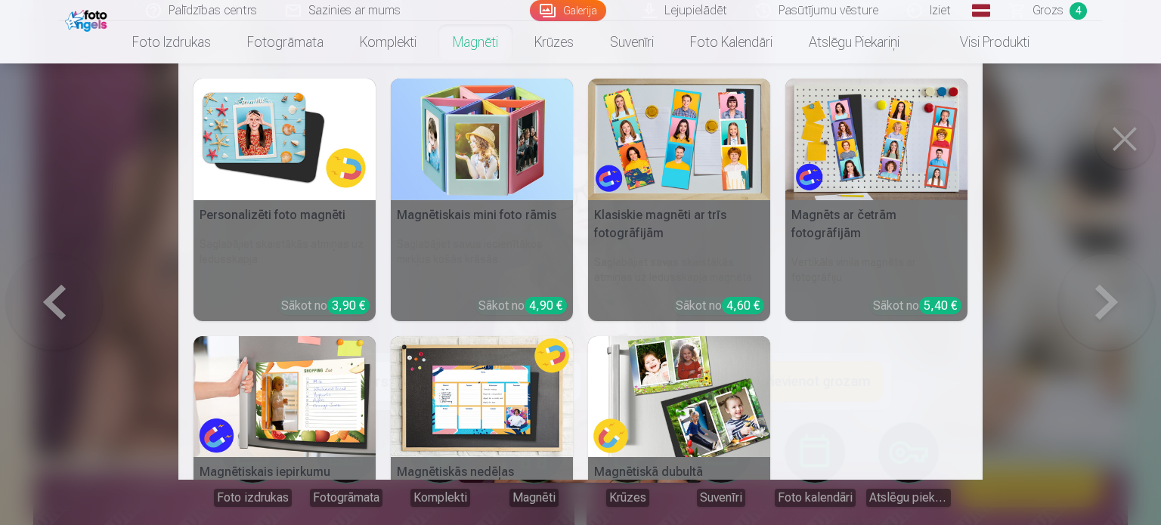
click at [1028, 241] on nav "Personalizēti foto magnēti Saglabājiet skaistākās atmiņas uz ledusskapja Sākot …" at bounding box center [580, 271] width 1161 height 416
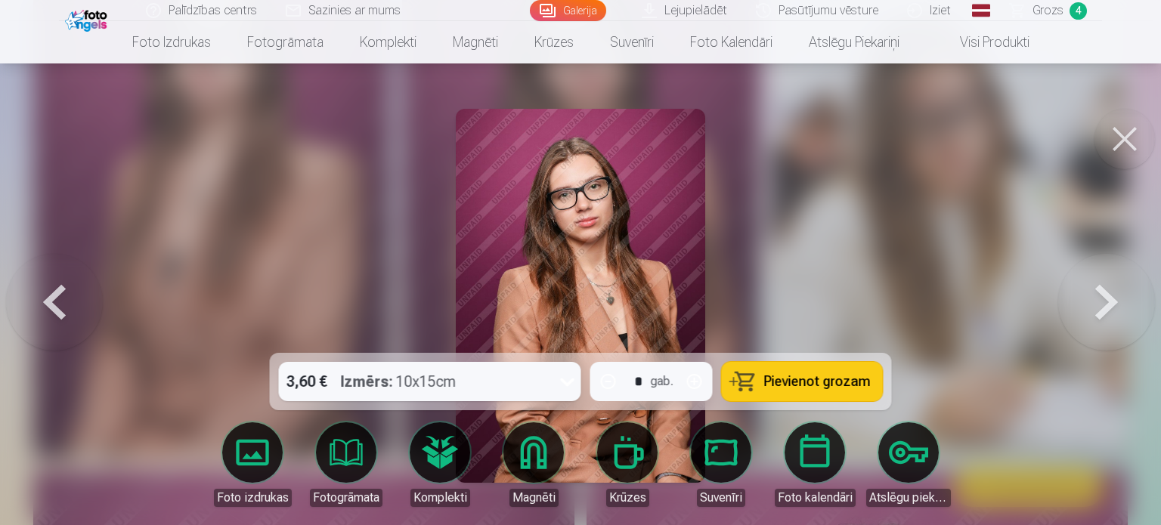
drag, startPoint x: 1038, startPoint y: 144, endPoint x: 1111, endPoint y: 147, distance: 72.6
click at [1111, 147] on button at bounding box center [1124, 139] width 60 height 60
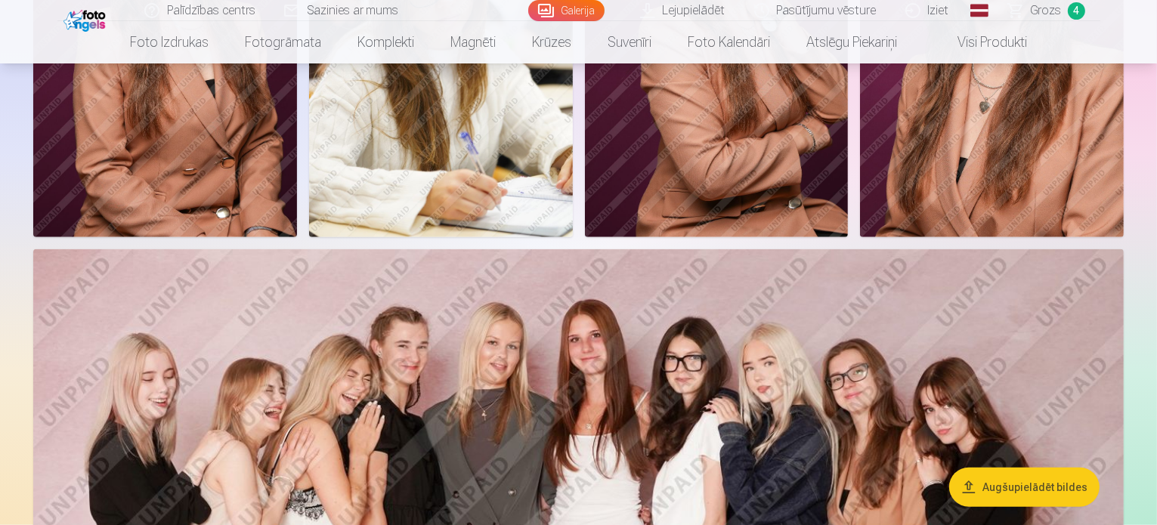
scroll to position [1342, 0]
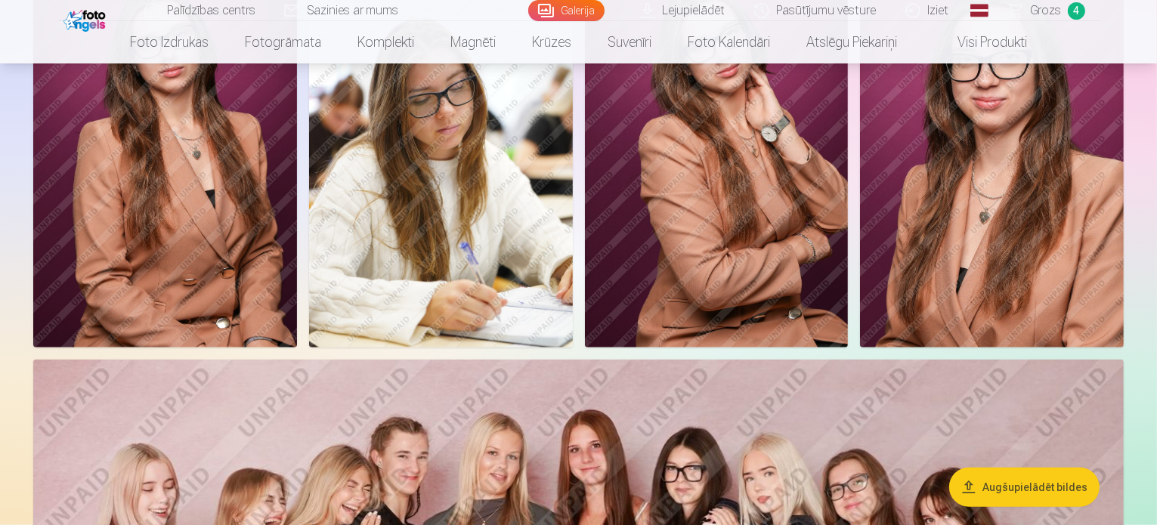
click at [695, 10] on link "Lejupielādēt" at bounding box center [683, 10] width 114 height 21
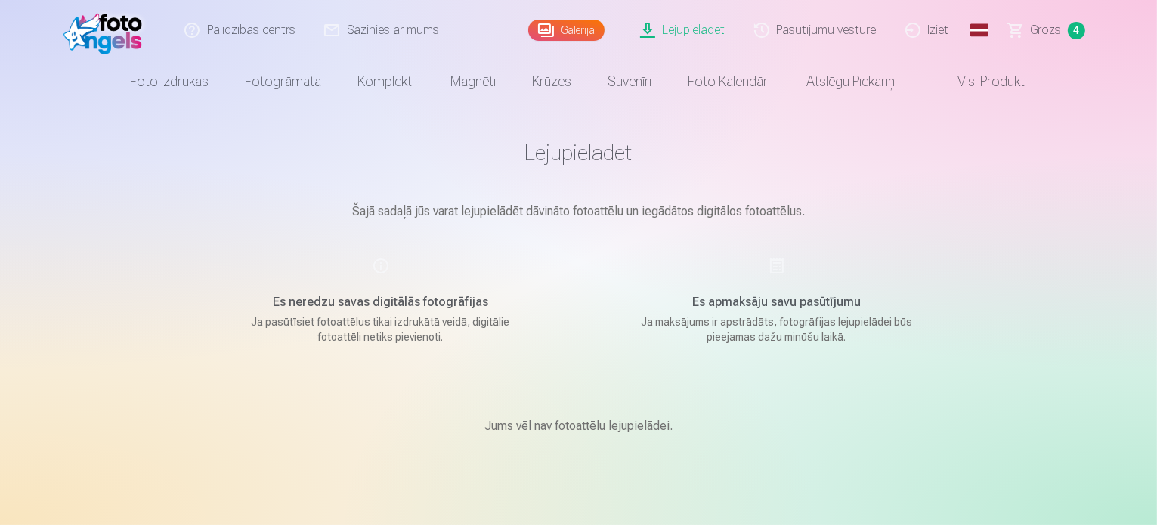
click at [536, 106] on main "Lejupielādēt Šajā sadaļā jūs varat lejupielādēt dāvināto fotoattēlu un iegādāto…" at bounding box center [579, 305] width 756 height 405
click at [1034, 26] on span "Grozs" at bounding box center [1046, 30] width 31 height 18
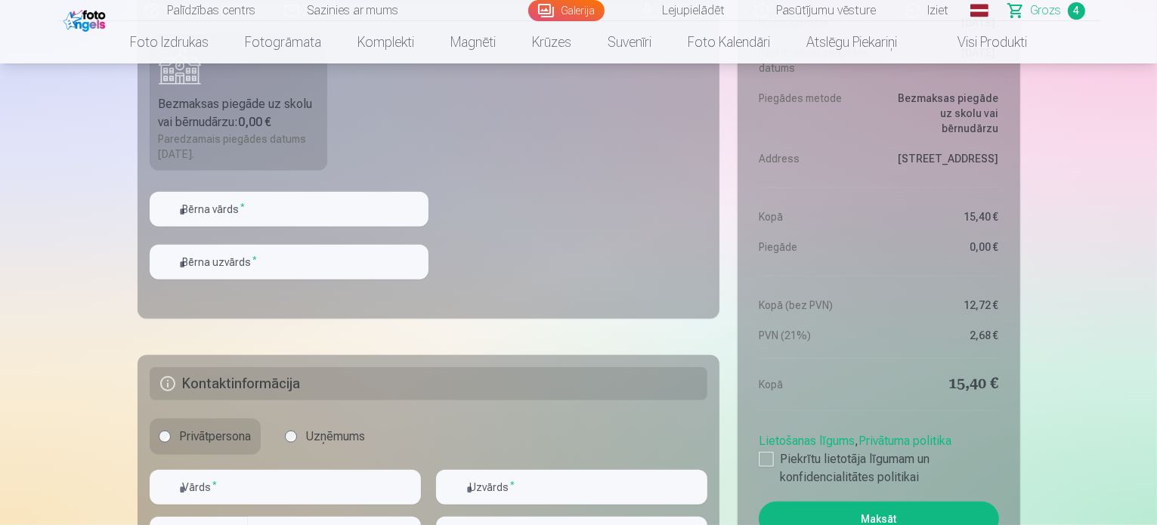
scroll to position [1058, 0]
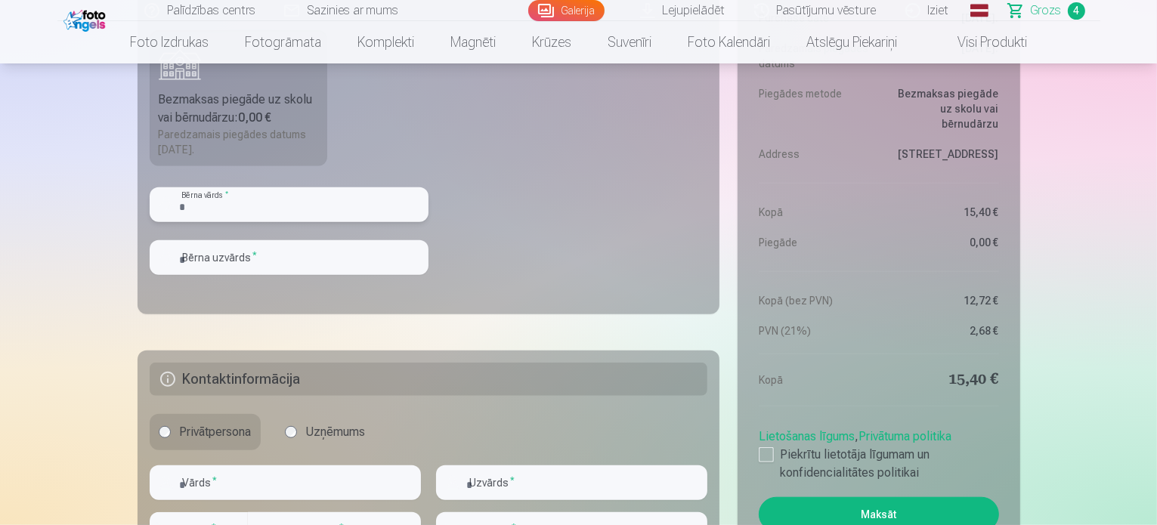
click at [366, 205] on input "text" at bounding box center [289, 204] width 279 height 35
type input "*****"
type input "*******"
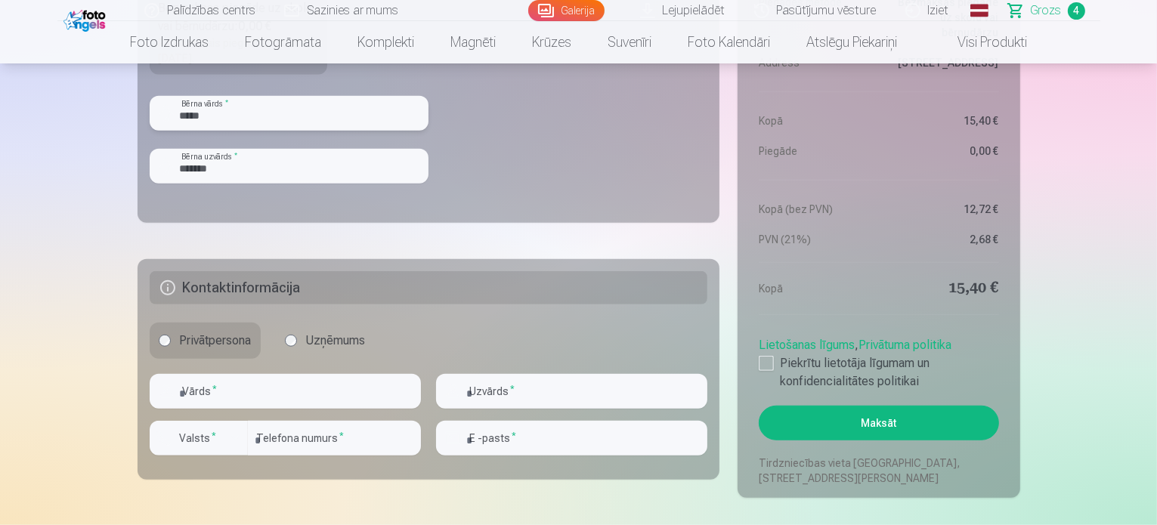
scroll to position [1285, 0]
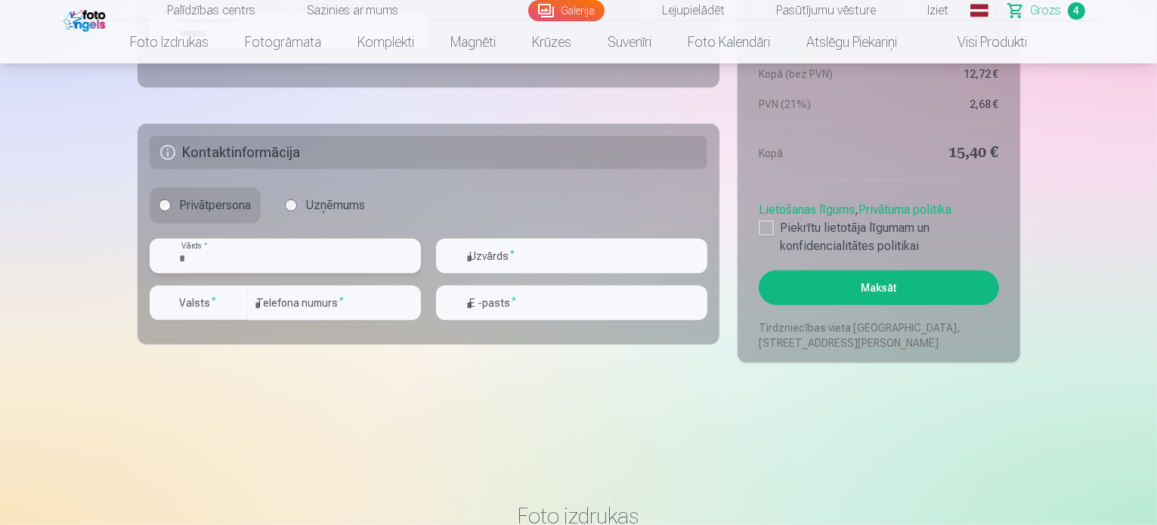
click at [342, 245] on input "text" at bounding box center [285, 256] width 271 height 35
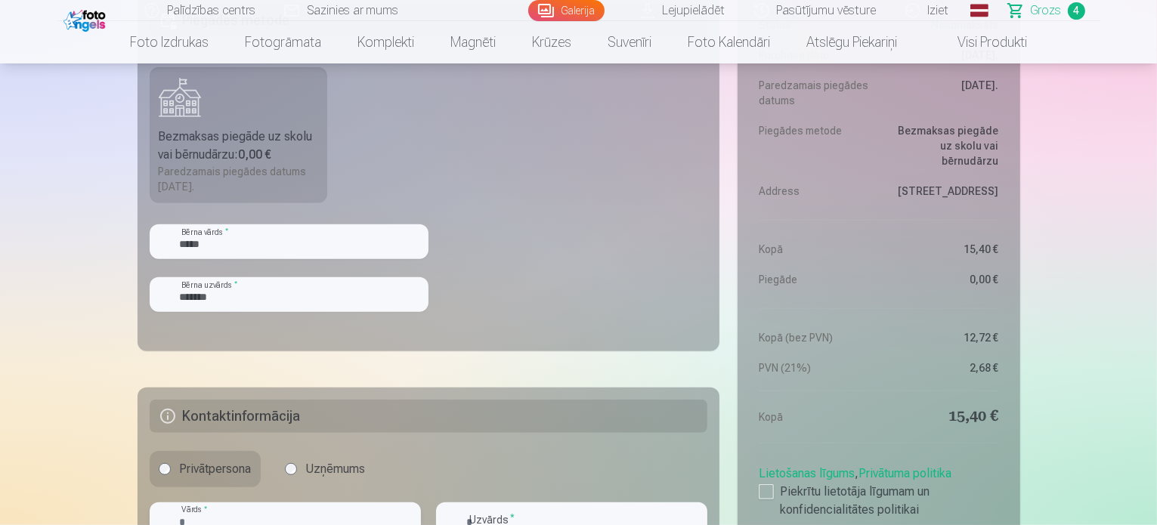
scroll to position [907, 0]
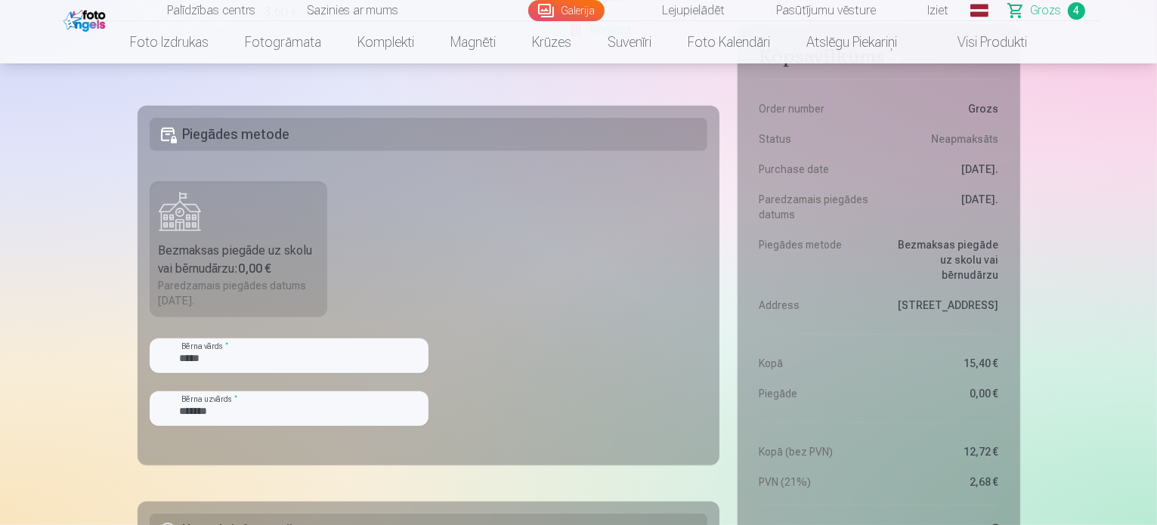
click at [298, 250] on div "Bezmaksas piegāde uz skolu vai bērnudārzu : 0,00 €" at bounding box center [239, 260] width 160 height 36
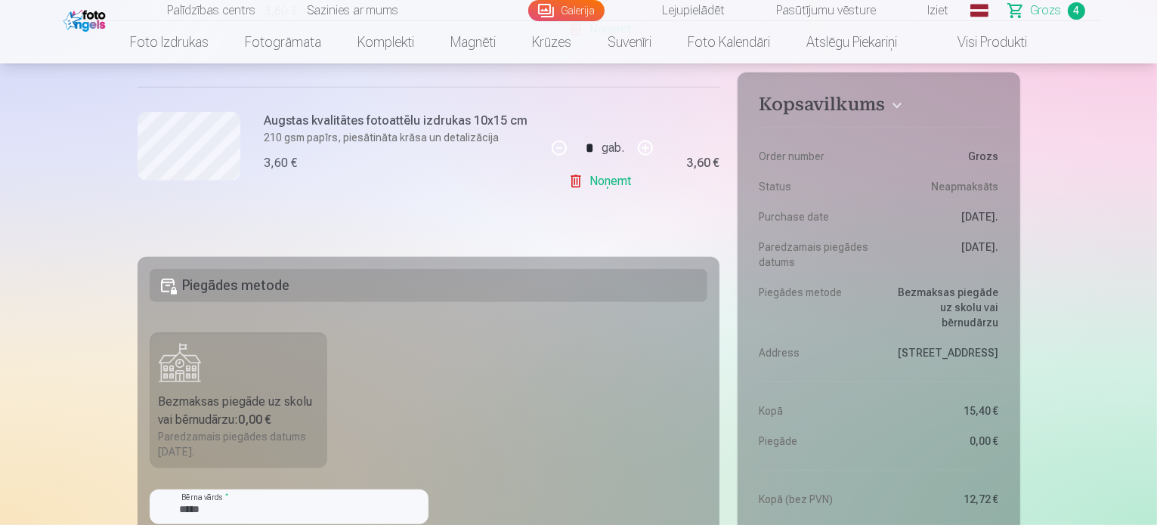
scroll to position [1285, 0]
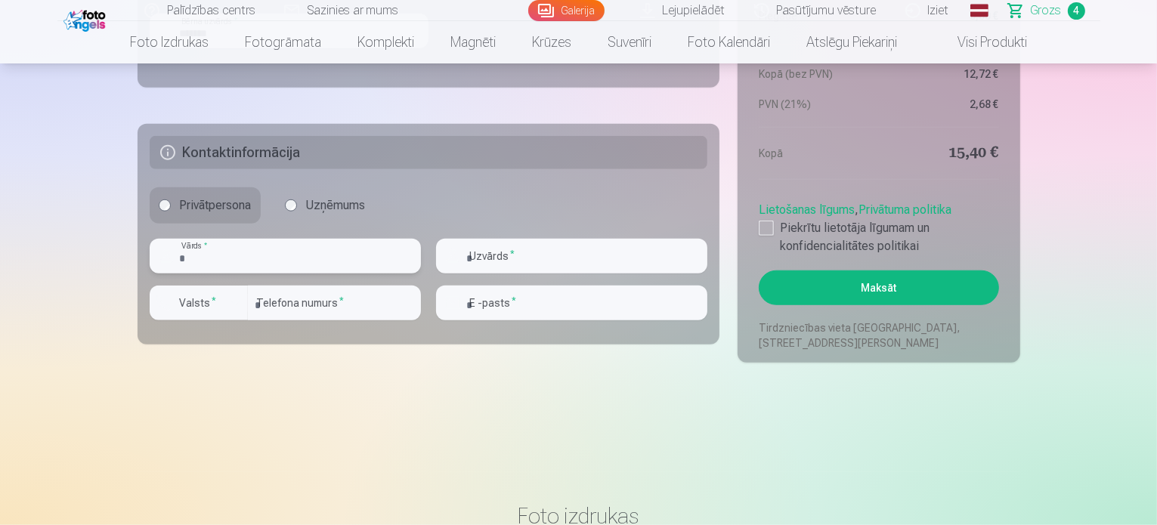
click at [301, 266] on input "text" at bounding box center [285, 256] width 271 height 35
click at [338, 254] on input "text" at bounding box center [285, 256] width 271 height 35
type input "********"
click at [507, 258] on input "text" at bounding box center [571, 256] width 271 height 35
type input "*******"
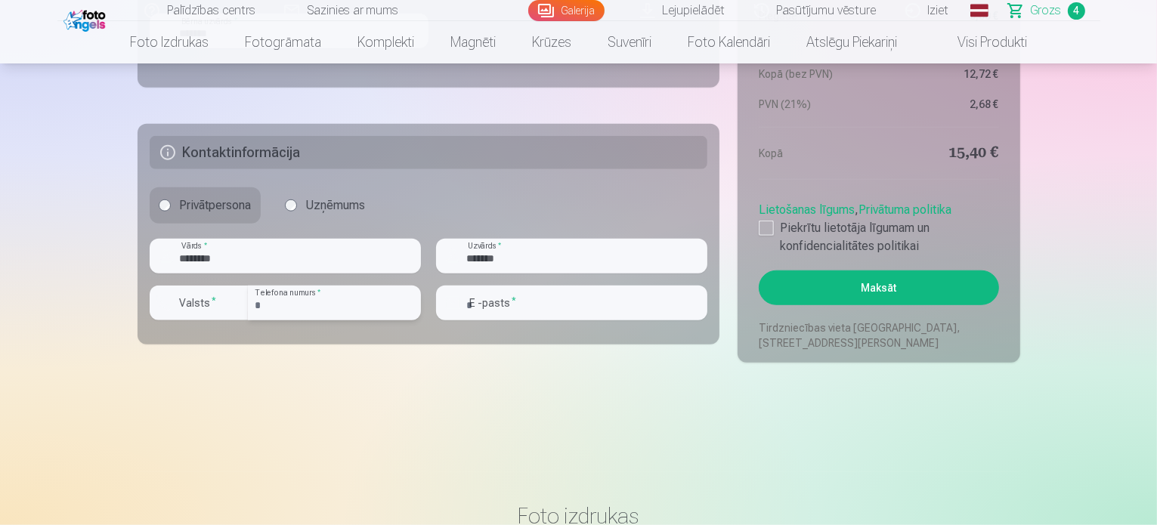
click at [302, 311] on input "number" at bounding box center [334, 303] width 173 height 35
type input "********"
click at [608, 317] on input "email" at bounding box center [571, 303] width 271 height 35
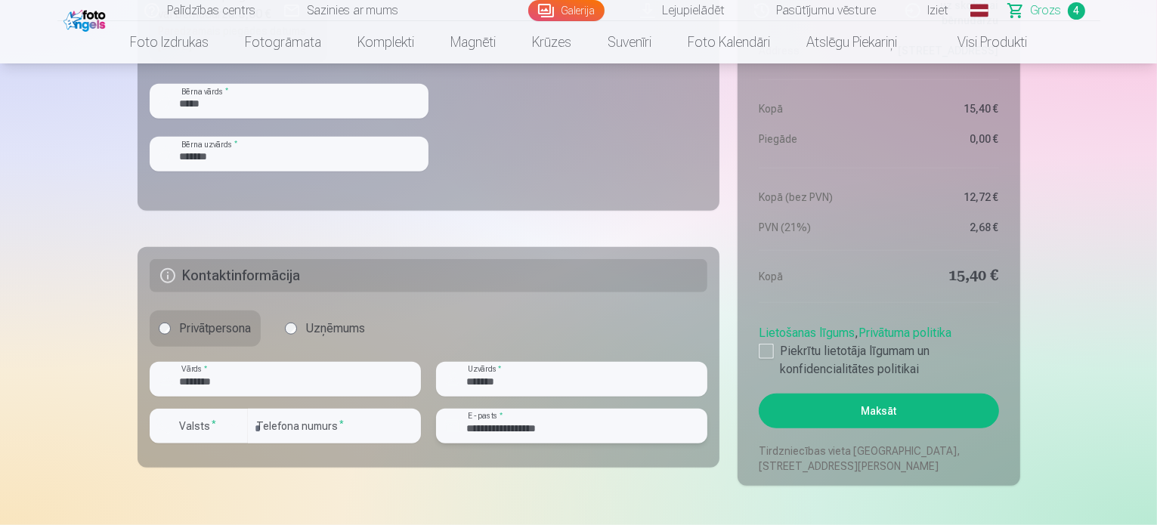
scroll to position [1134, 0]
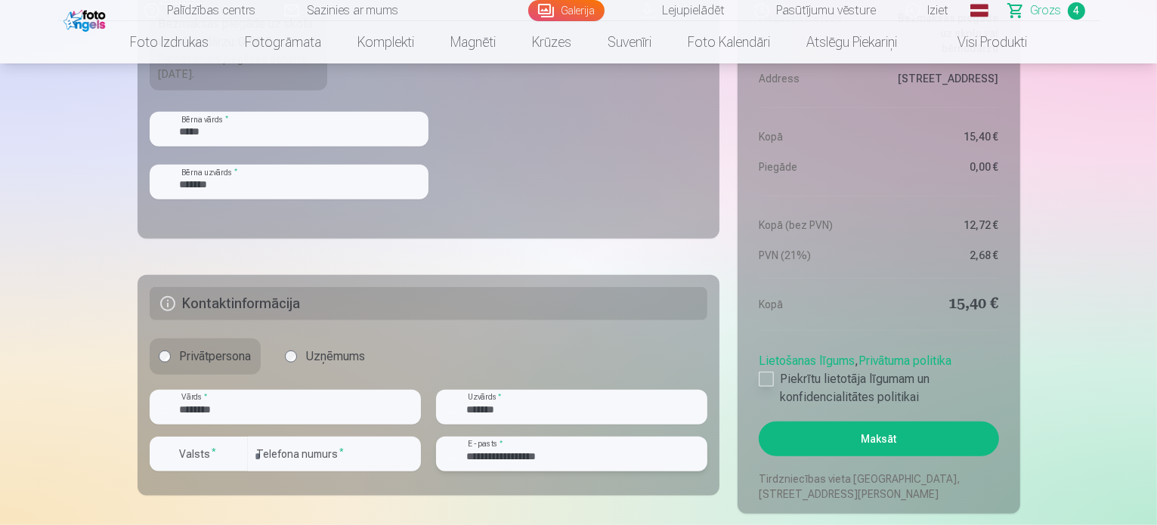
type input "**********"
click at [764, 374] on div at bounding box center [766, 379] width 15 height 15
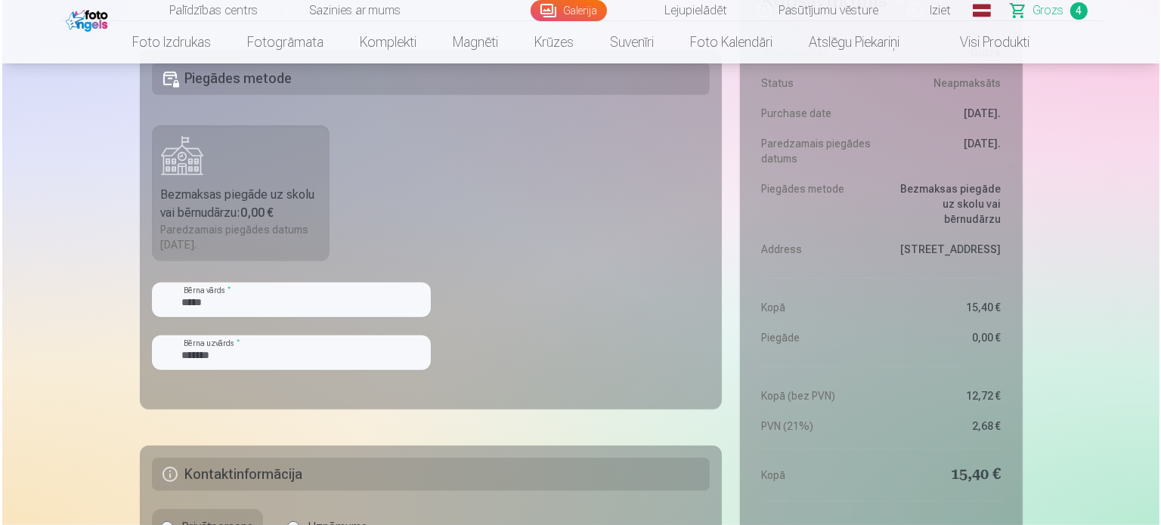
scroll to position [1285, 0]
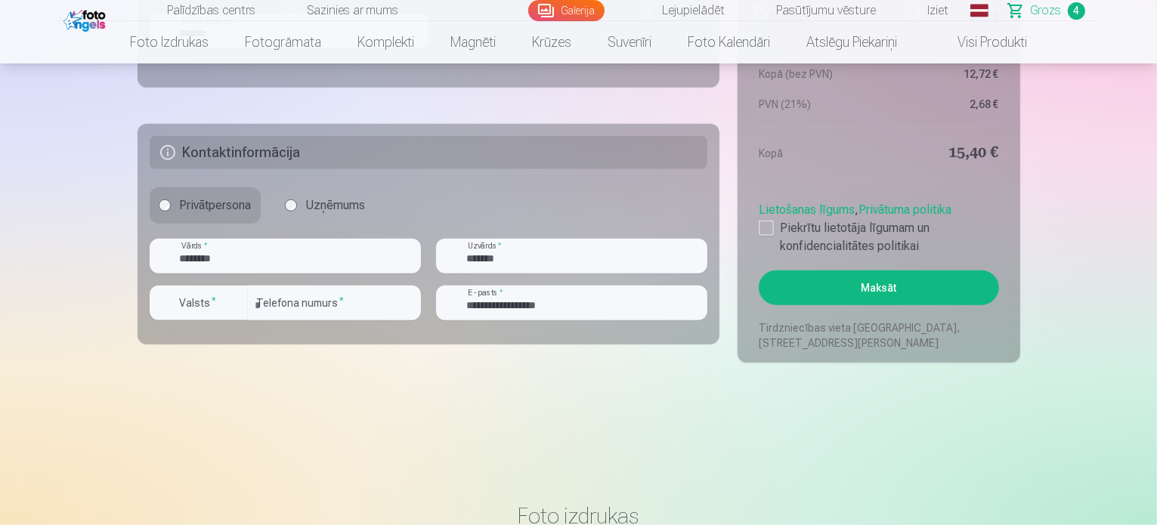
click at [919, 280] on button "Maksāt" at bounding box center [879, 288] width 240 height 35
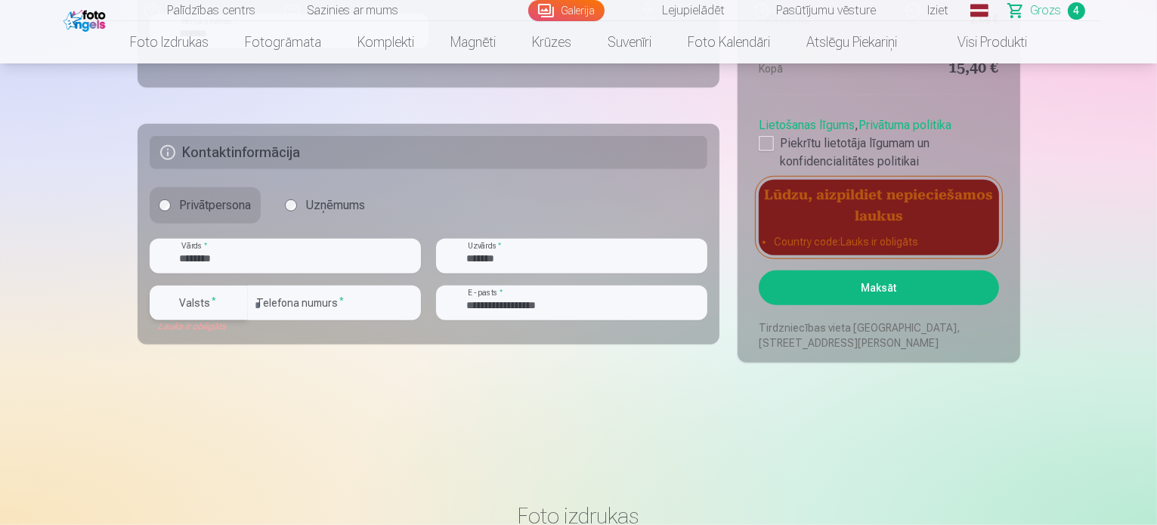
click at [243, 301] on div "button" at bounding box center [236, 303] width 18 height 18
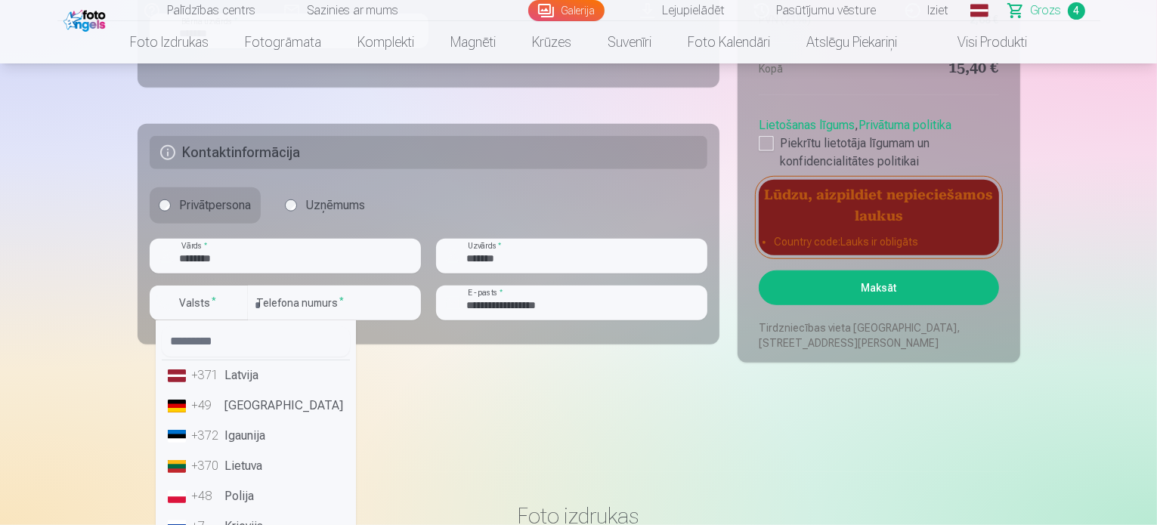
click at [246, 374] on li "+371 Latvija" at bounding box center [256, 375] width 188 height 30
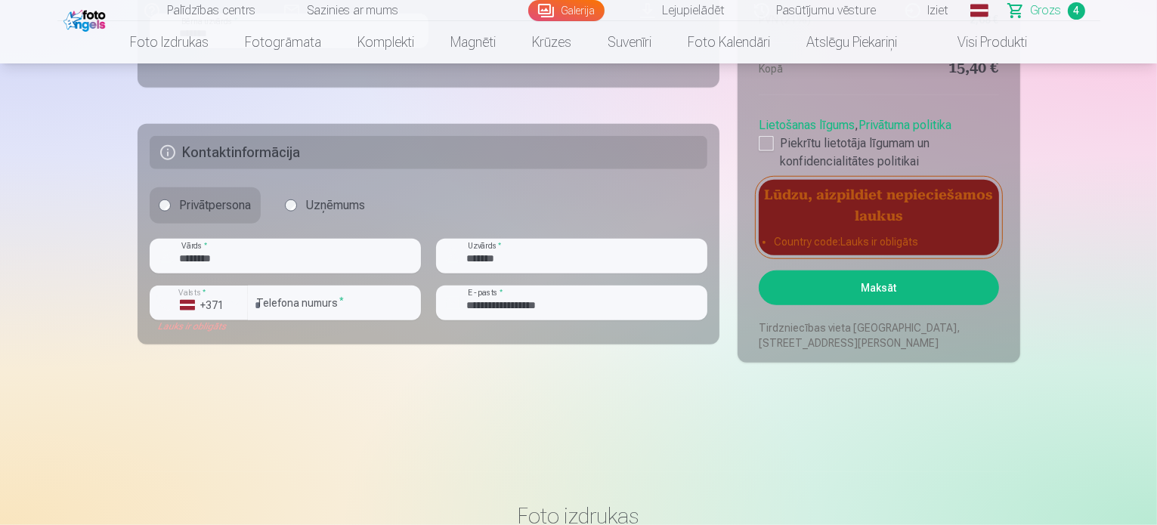
click at [847, 302] on button "Maksāt" at bounding box center [879, 288] width 240 height 35
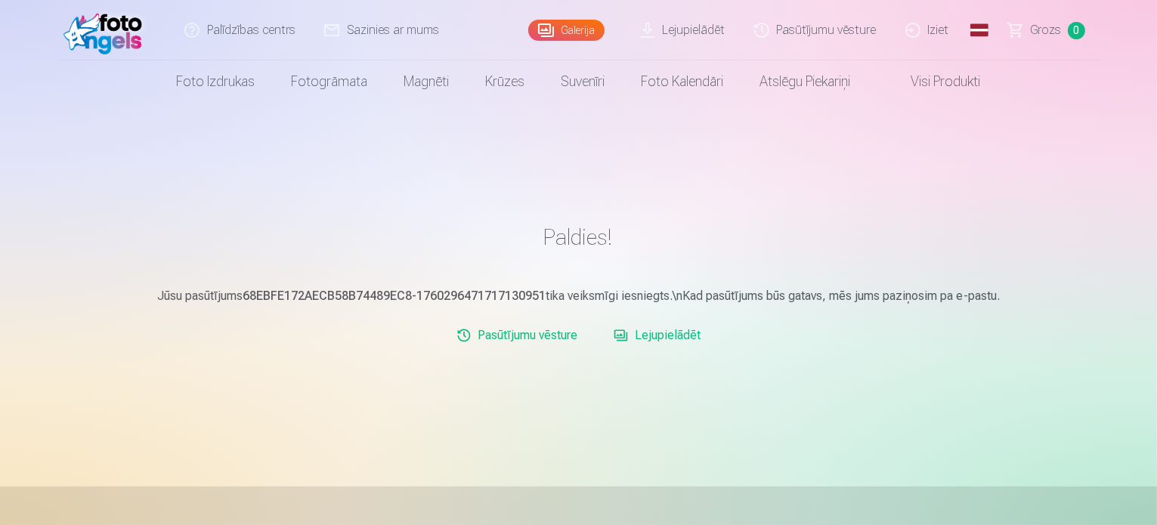
click at [659, 23] on link "Lejupielādēt" at bounding box center [683, 30] width 114 height 60
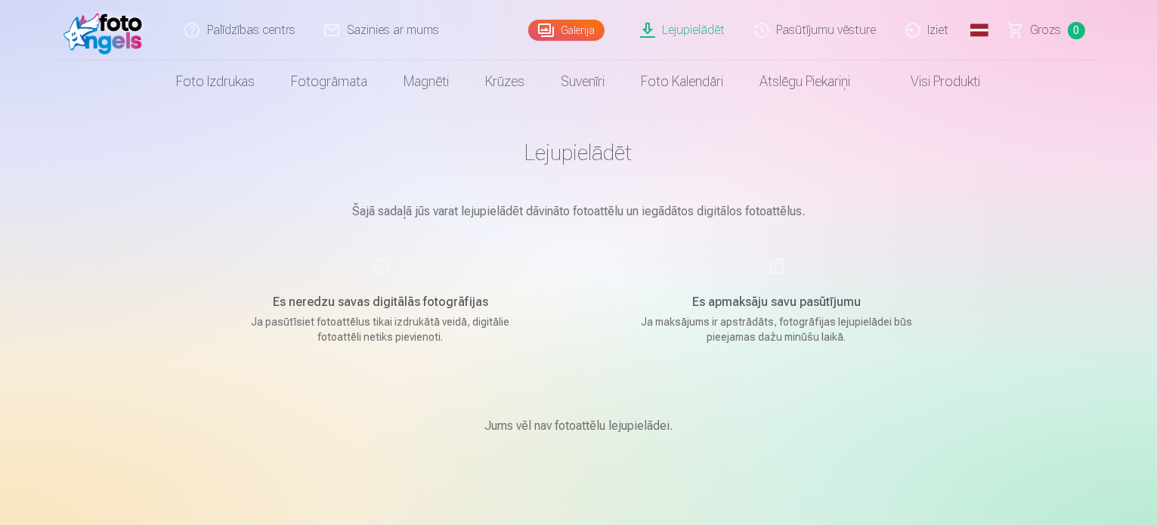
click at [780, 36] on link "Pasūtījumu vēsture" at bounding box center [816, 30] width 151 height 60
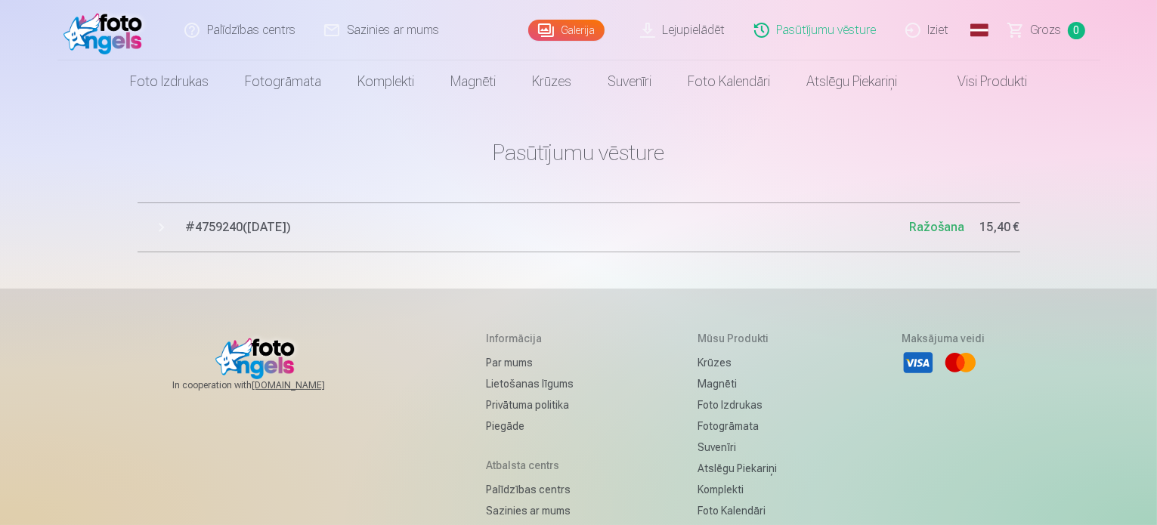
click at [178, 227] on button "# 4759240 ( 12.10.2025 ) Ražošana 15,40 €" at bounding box center [579, 228] width 883 height 50
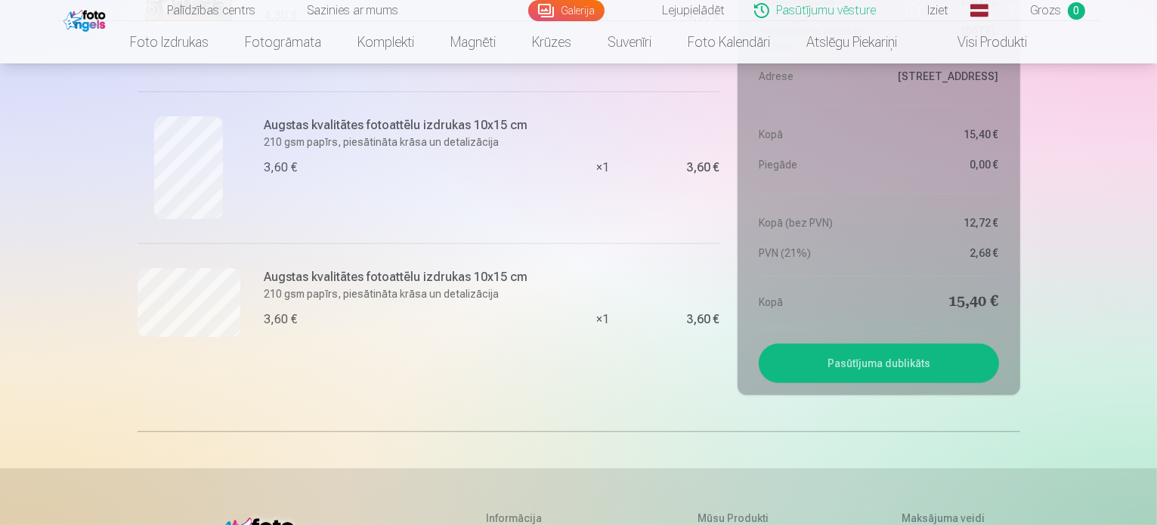
scroll to position [529, 0]
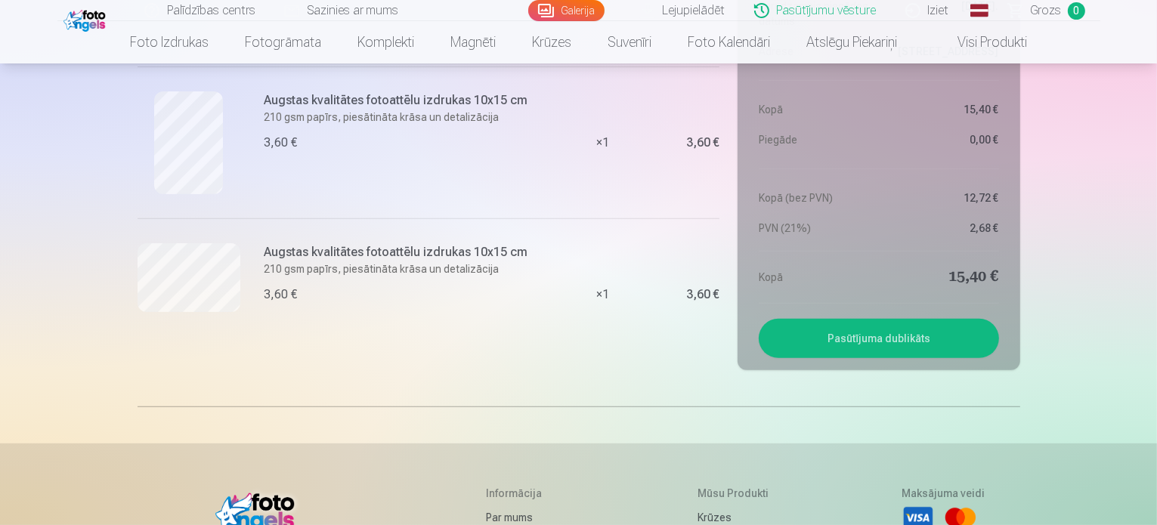
click at [830, 345] on button "Pasūtījuma dublikāts" at bounding box center [879, 338] width 240 height 39
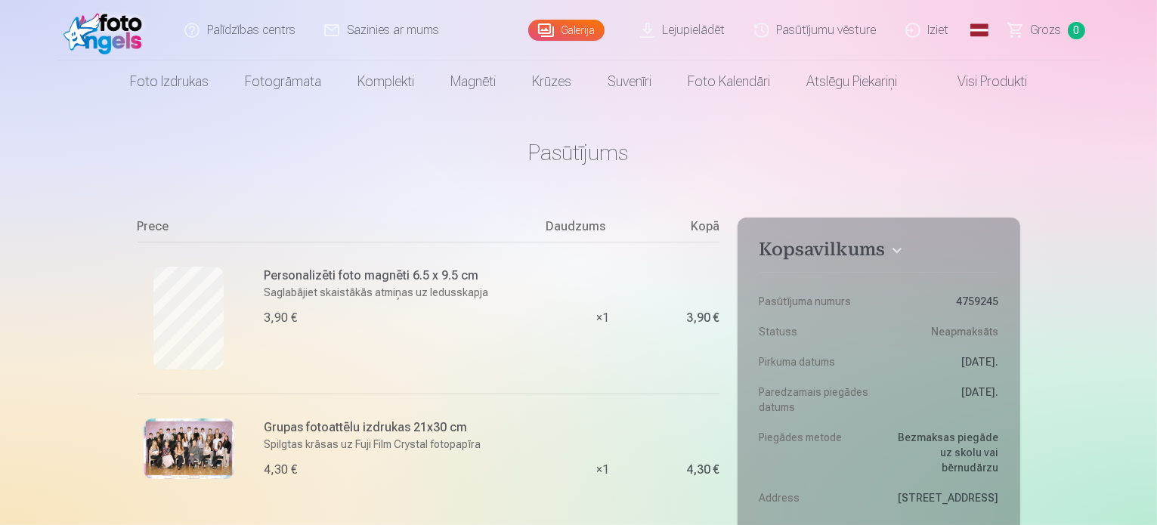
click at [659, 27] on link "Lejupielādēt" at bounding box center [683, 30] width 114 height 60
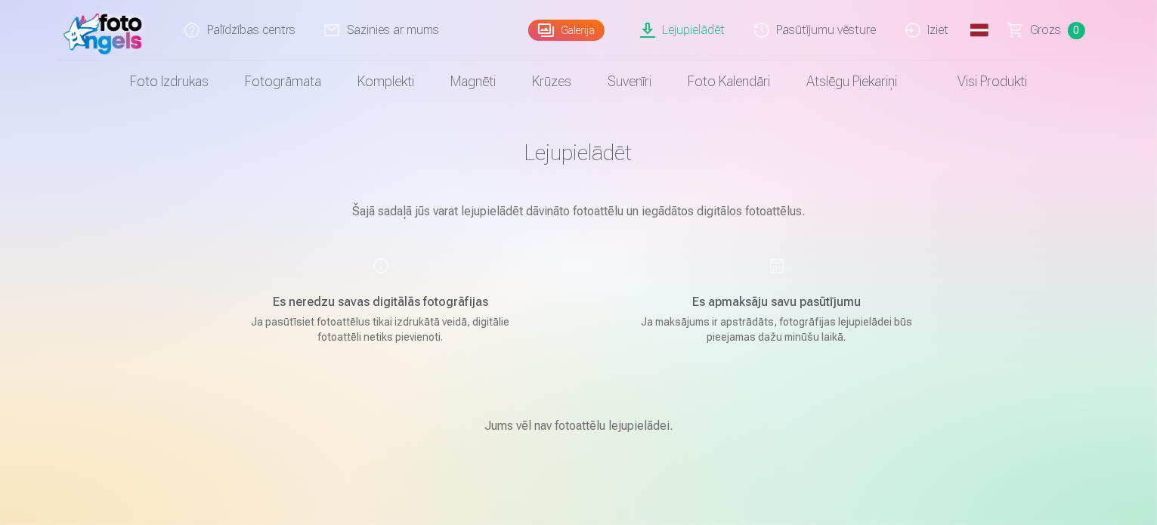
click at [551, 27] on link "Galerija" at bounding box center [566, 30] width 76 height 21
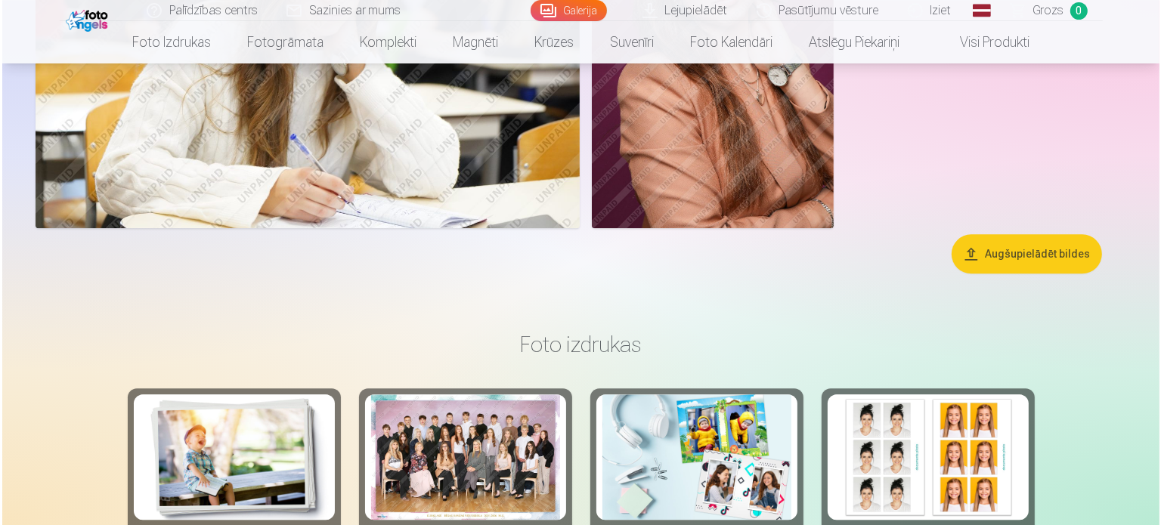
scroll to position [3714, 0]
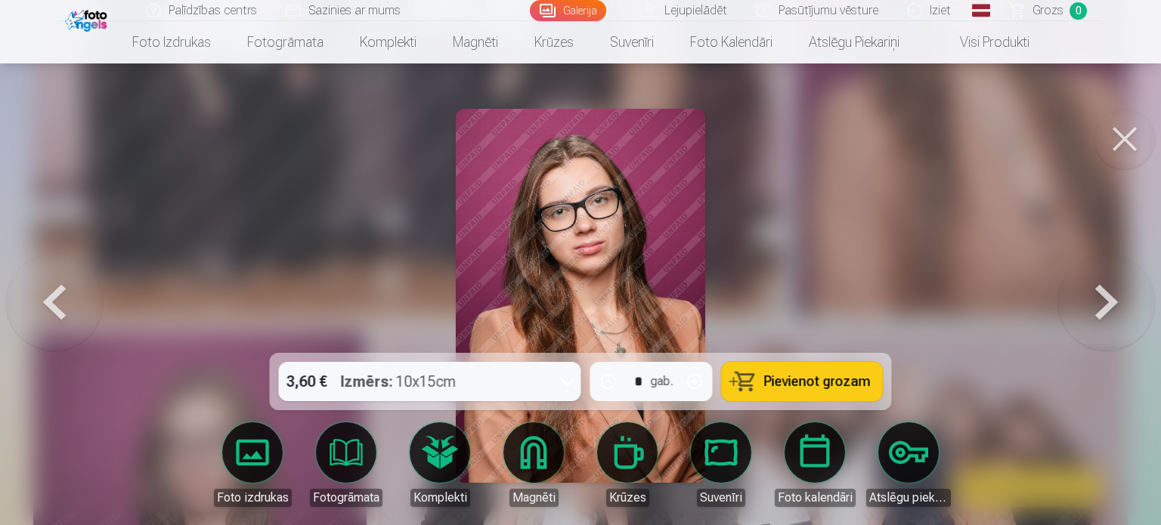
click at [1115, 130] on button at bounding box center [1124, 139] width 60 height 60
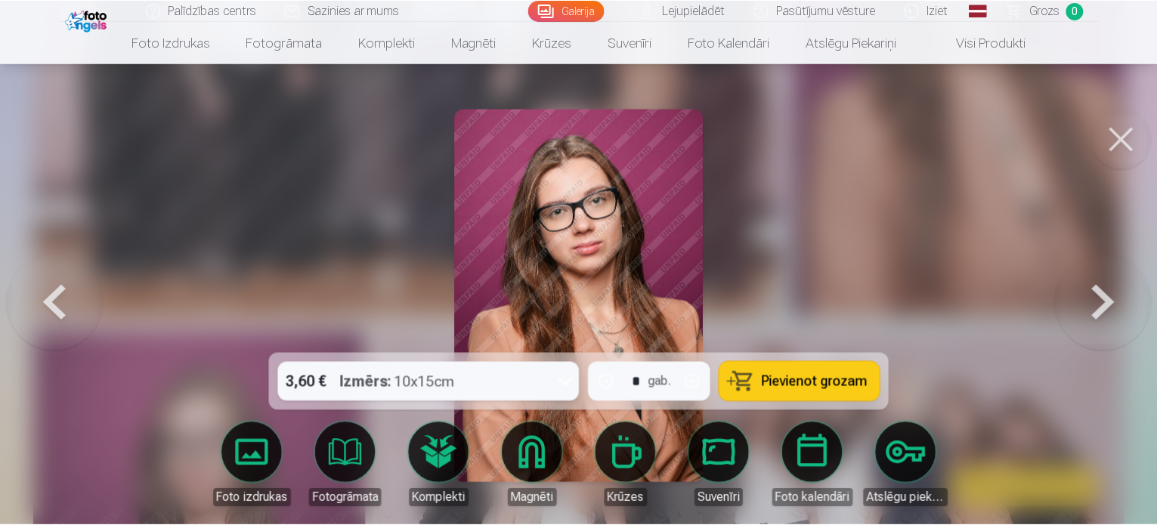
scroll to position [3703, 0]
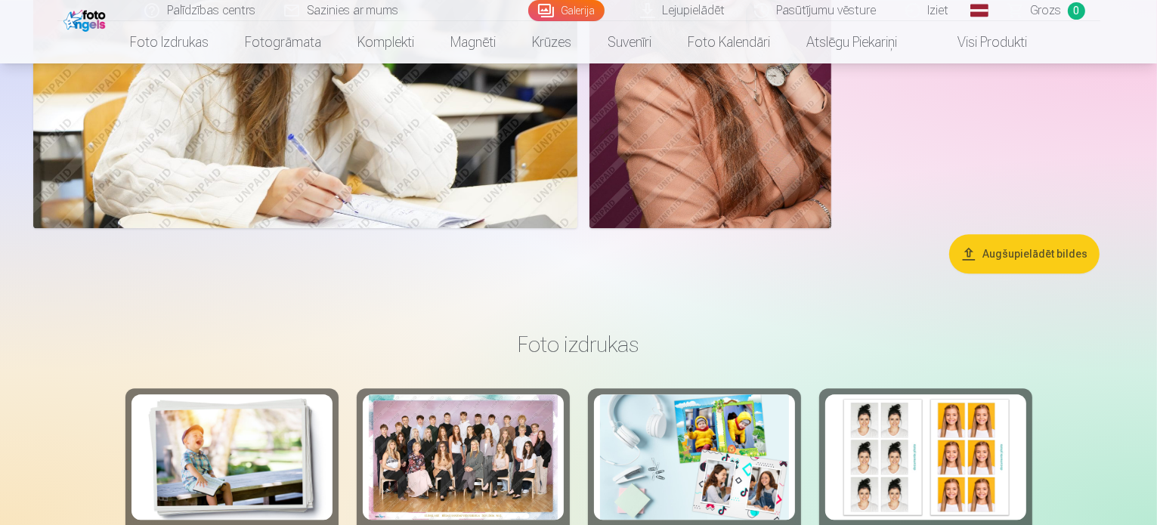
click at [824, 11] on link "Pasūtījumu vēsture" at bounding box center [816, 10] width 151 height 21
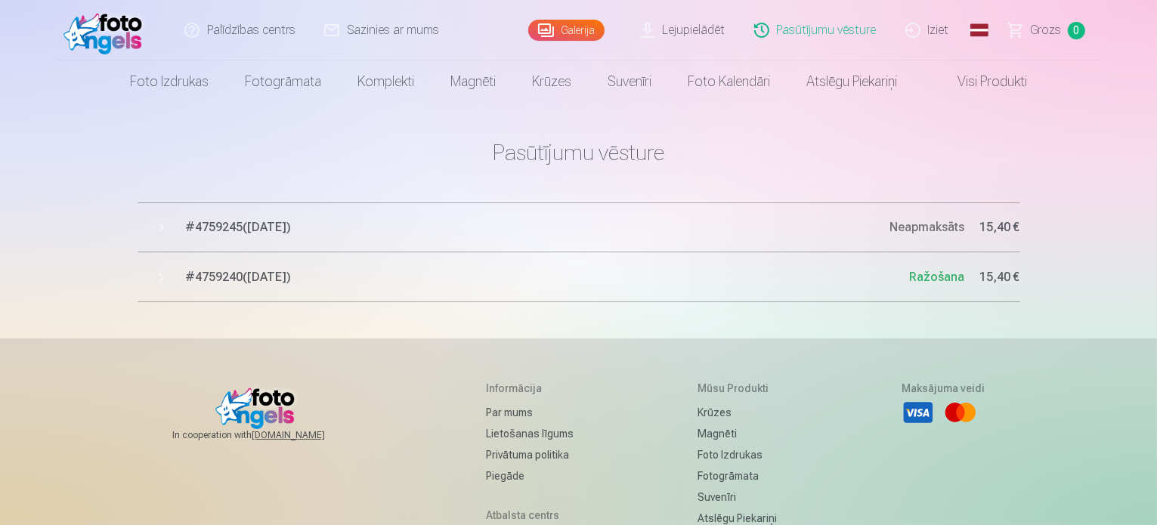
drag, startPoint x: 929, startPoint y: 217, endPoint x: 955, endPoint y: 238, distance: 33.9
click at [955, 238] on button "# 4759245 ( [DATE] ) Neapmaksāts 15,40 €" at bounding box center [579, 228] width 883 height 50
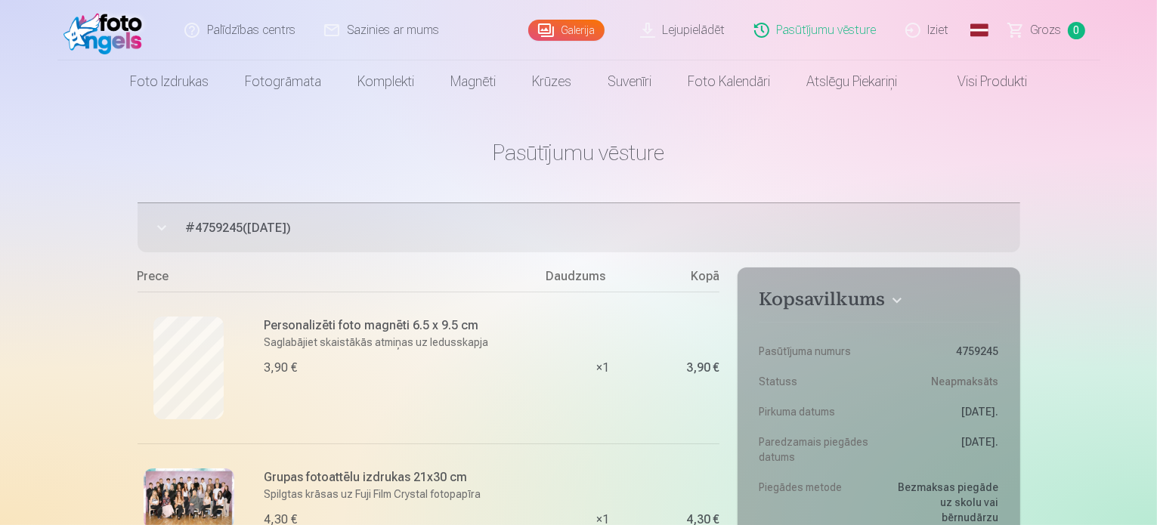
click at [159, 226] on button "# 4759245 ( [DATE] ) Neapmaksāts 15,40 €" at bounding box center [579, 228] width 883 height 50
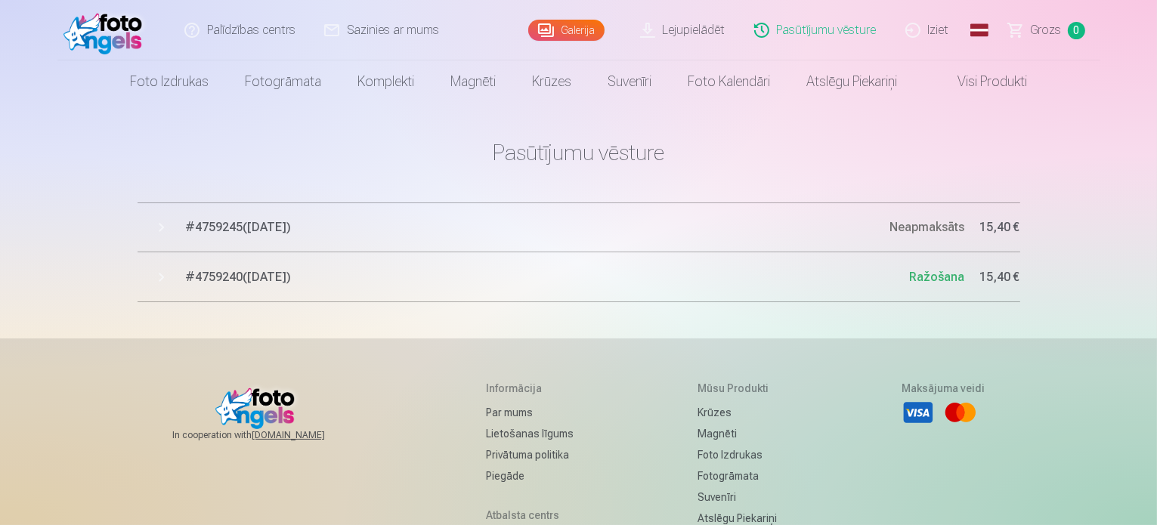
click at [695, 28] on link "Lejupielādēt" at bounding box center [683, 30] width 114 height 60
